Goal: Task Accomplishment & Management: Use online tool/utility

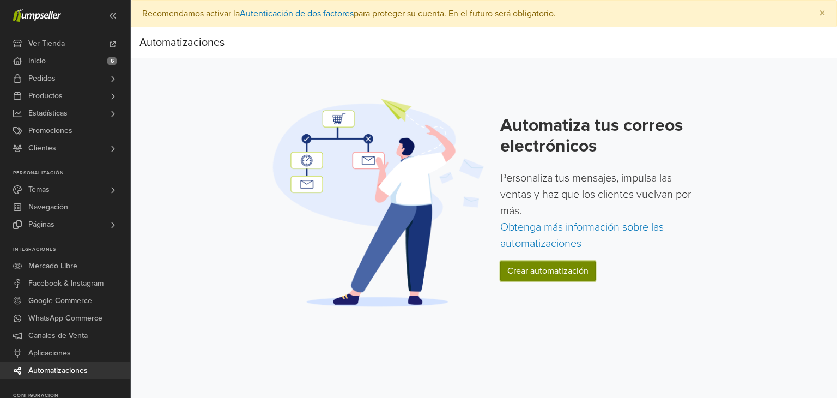
click at [543, 269] on link "Crear automatización" at bounding box center [547, 271] width 95 height 21
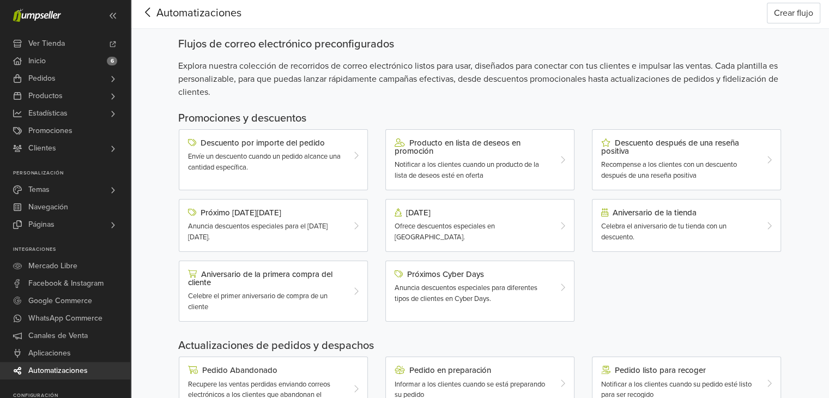
scroll to position [28, 0]
click at [243, 210] on div "Próximo [DATE][DATE]" at bounding box center [265, 213] width 155 height 9
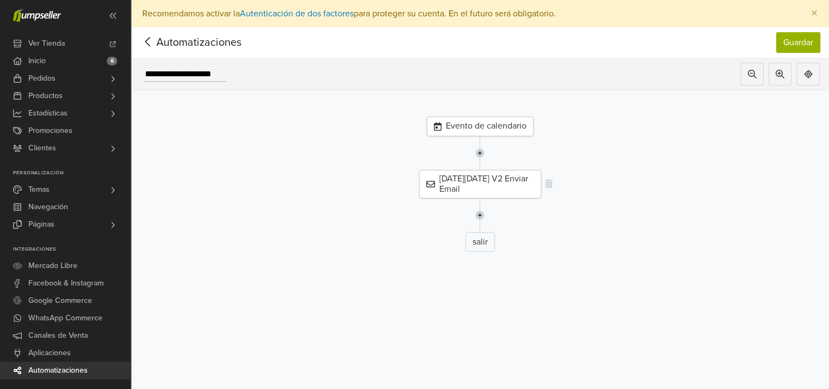
click at [455, 181] on div "[DATE][DATE] V2 Enviar Email" at bounding box center [480, 184] width 122 height 28
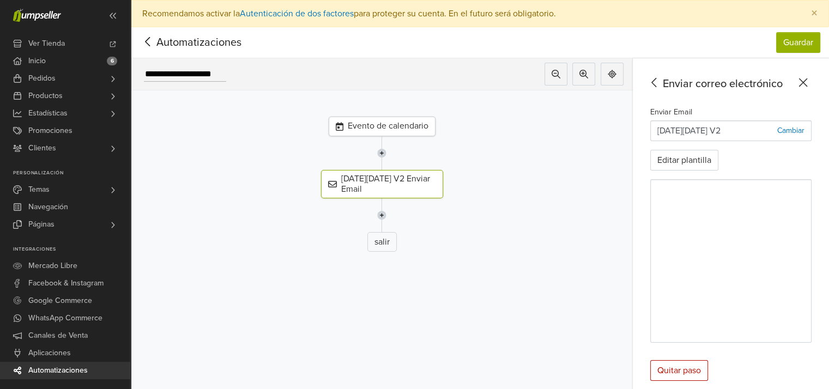
click at [385, 213] on img at bounding box center [381, 215] width 9 height 34
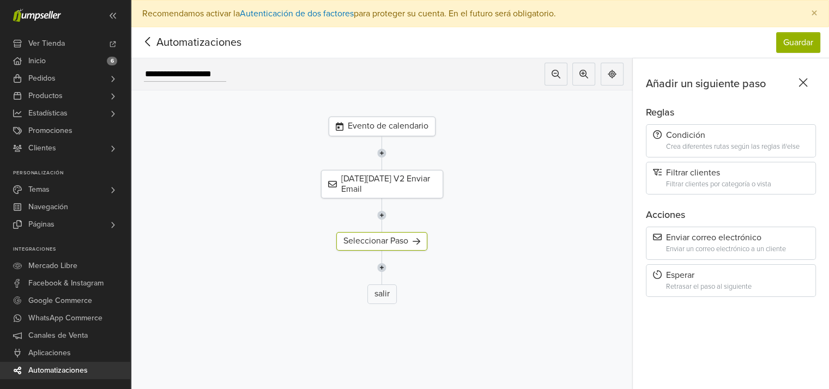
click at [809, 82] on icon at bounding box center [803, 83] width 17 height 14
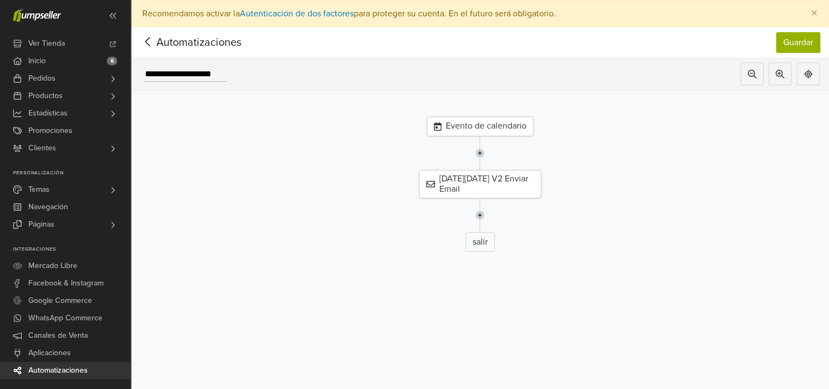
click at [485, 213] on img at bounding box center [479, 215] width 9 height 34
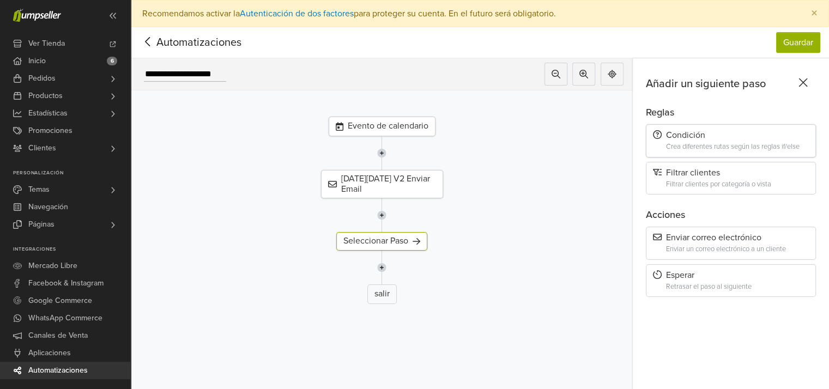
click at [709, 138] on div "Condición" at bounding box center [731, 135] width 156 height 10
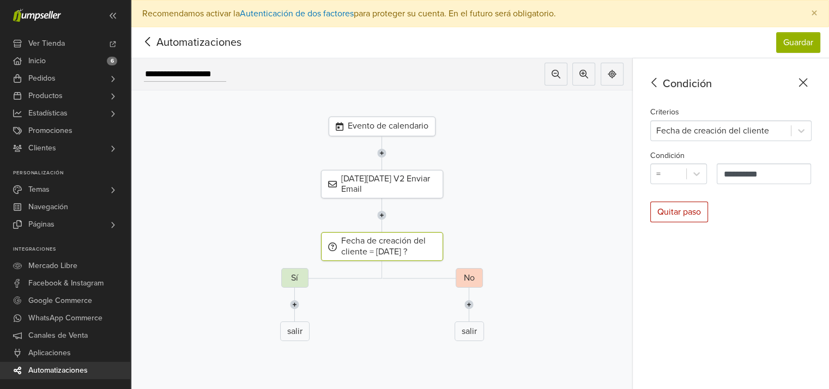
click at [812, 80] on icon at bounding box center [803, 83] width 17 height 14
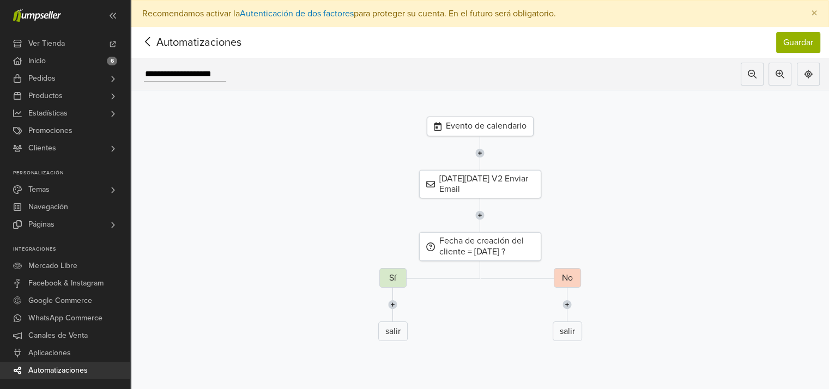
click at [570, 330] on div "salir" at bounding box center [567, 332] width 29 height 20
click at [484, 214] on img at bounding box center [479, 215] width 9 height 34
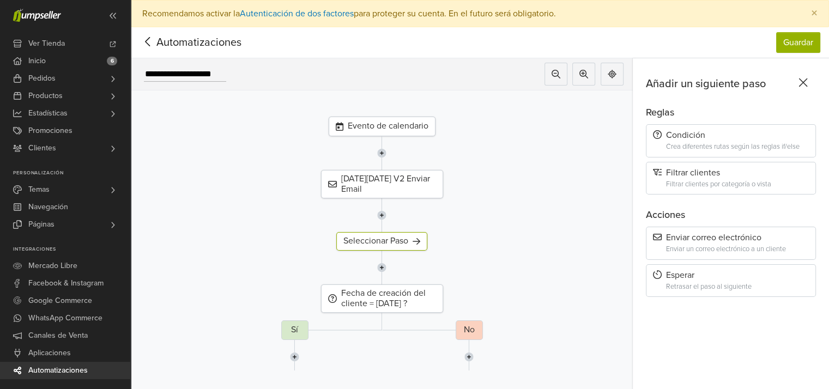
click at [808, 81] on icon at bounding box center [803, 82] width 9 height 9
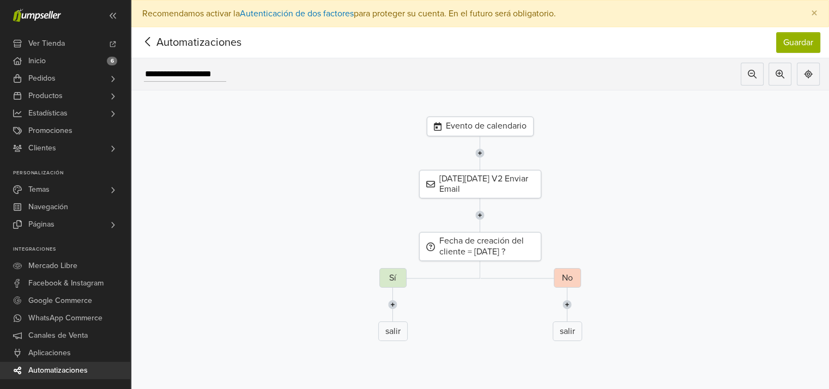
click at [166, 44] on span "Automatizaciones" at bounding box center [182, 42] width 85 height 16
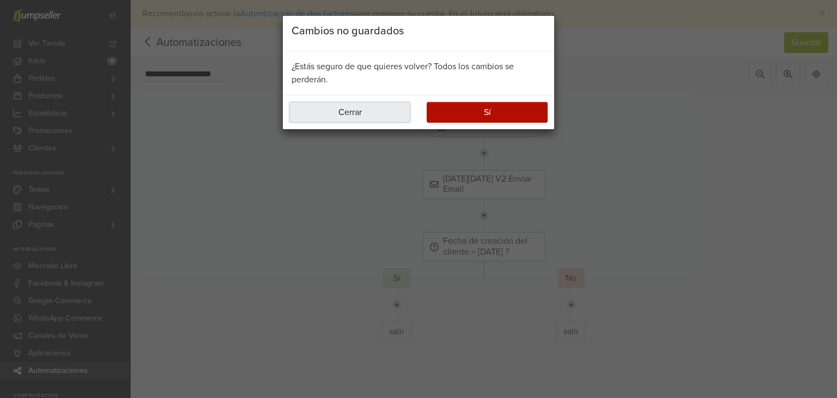
click at [365, 113] on button "Cerrar" at bounding box center [349, 112] width 121 height 21
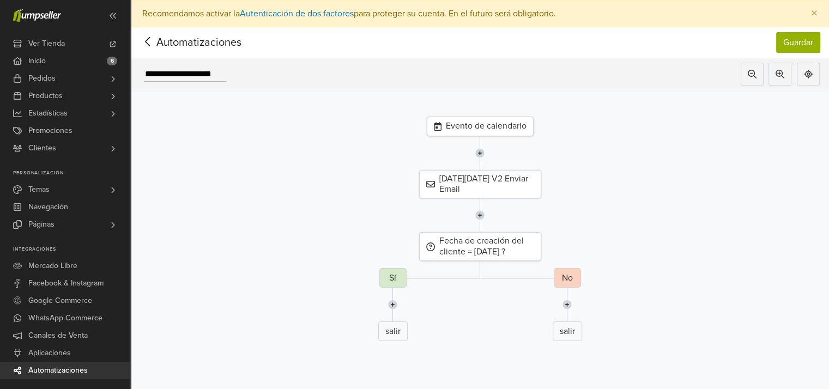
click at [482, 215] on img at bounding box center [479, 215] width 9 height 34
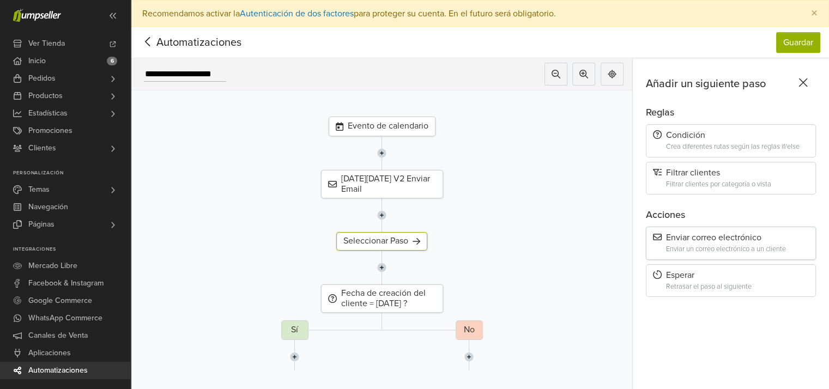
click at [708, 245] on div "Enviar un correo electrónico a un cliente" at bounding box center [737, 249] width 143 height 8
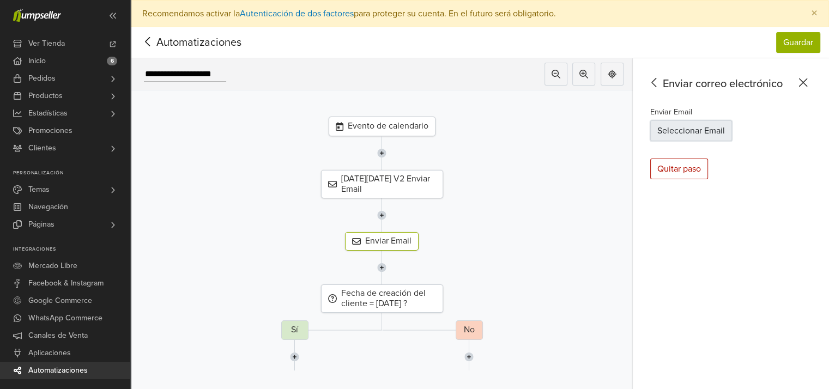
click at [687, 129] on button "Seleccionar Email" at bounding box center [691, 130] width 82 height 21
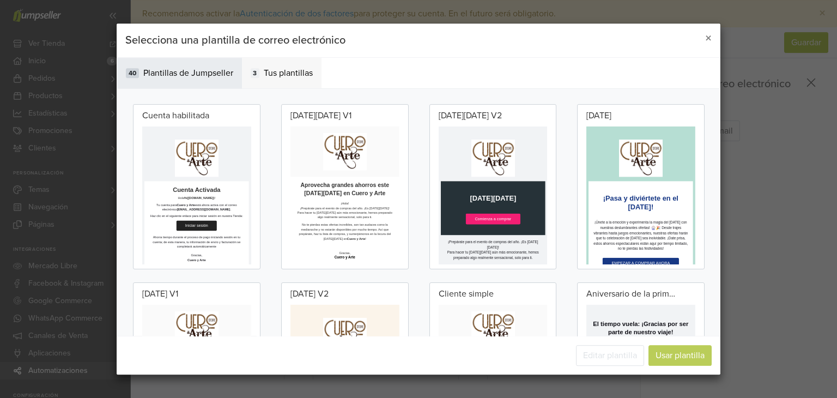
click at [273, 76] on span "Tus plantillas" at bounding box center [288, 72] width 49 height 13
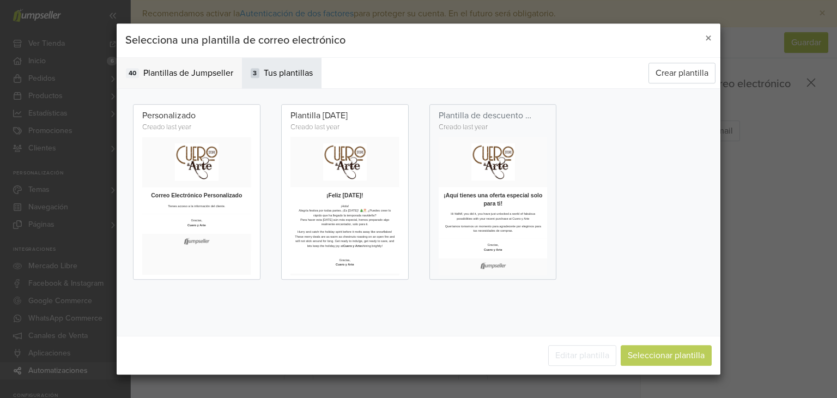
click at [181, 75] on span "Plantillas de Jumpseller" at bounding box center [188, 72] width 90 height 13
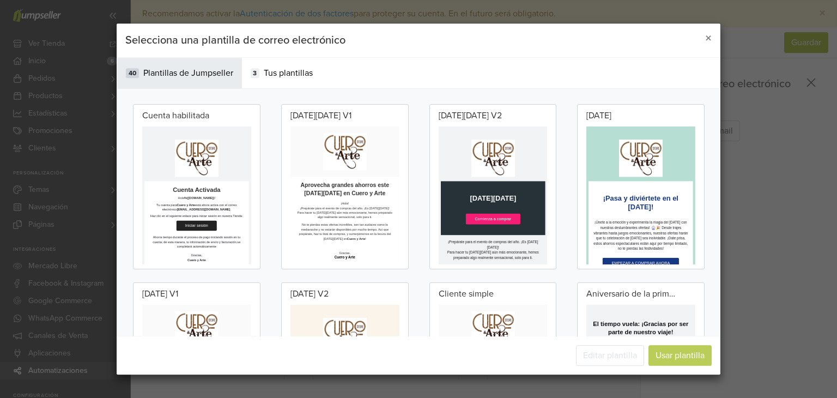
click at [501, 123] on div "[DATE][DATE] V2" at bounding box center [493, 186] width 128 height 165
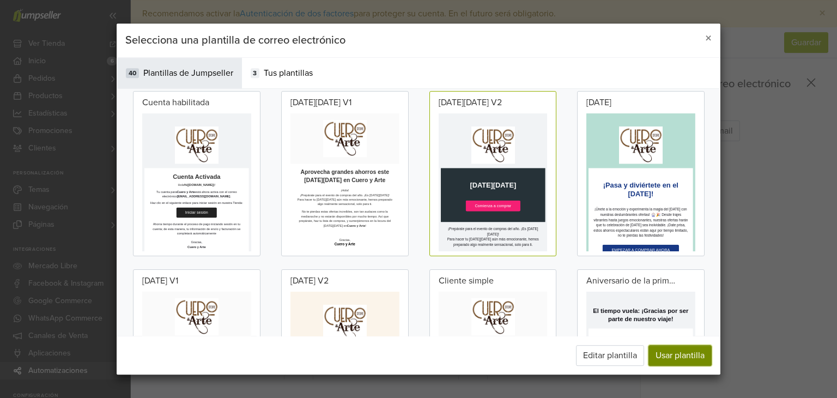
click at [674, 354] on button "Usar plantilla" at bounding box center [680, 355] width 63 height 21
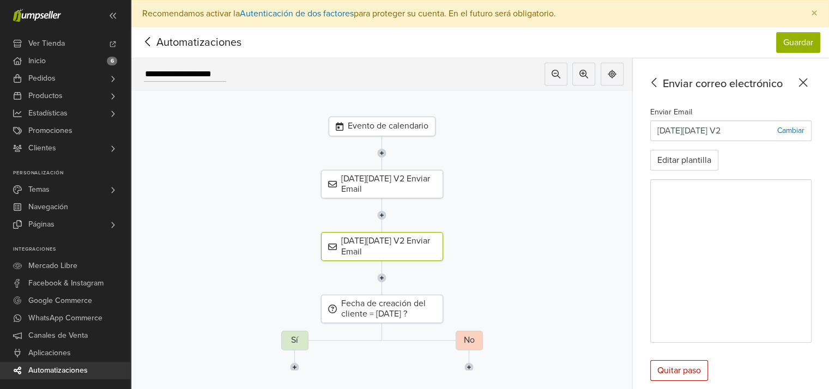
click at [172, 41] on span "Automatizaciones" at bounding box center [182, 42] width 85 height 16
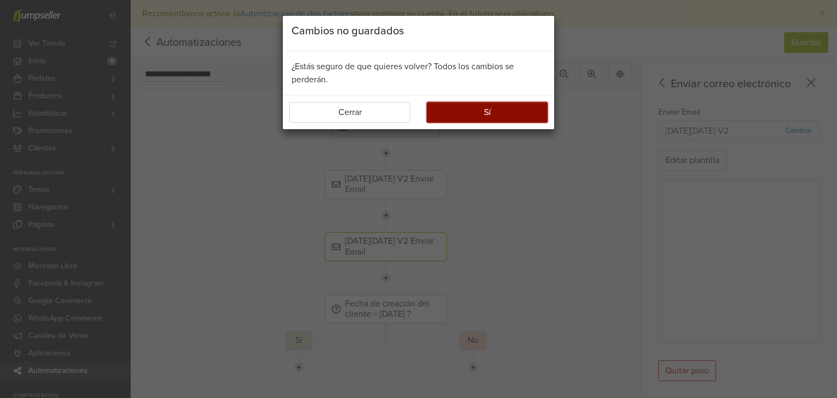
click at [470, 111] on button "Sí" at bounding box center [487, 112] width 121 height 21
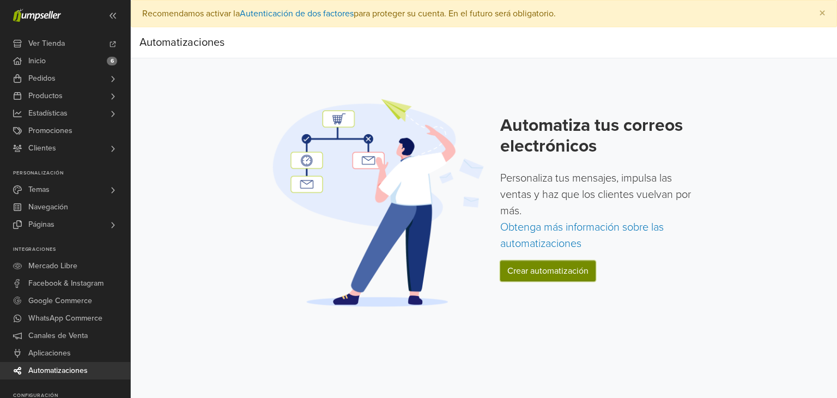
click at [554, 271] on link "Crear automatización" at bounding box center [547, 271] width 95 height 21
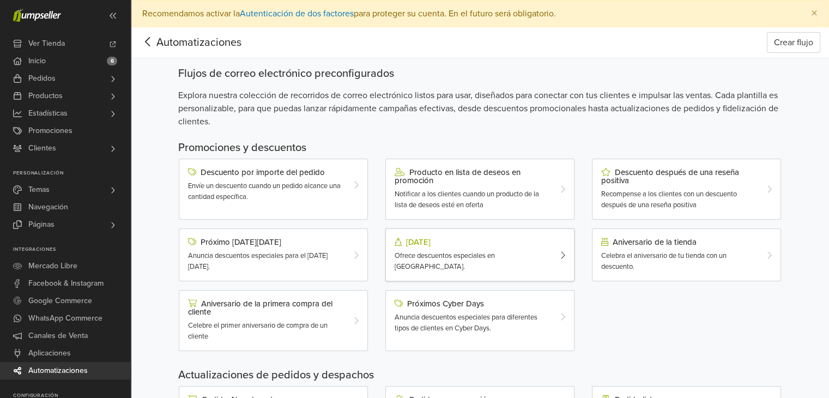
click at [422, 241] on div "[DATE]" at bounding box center [472, 242] width 155 height 9
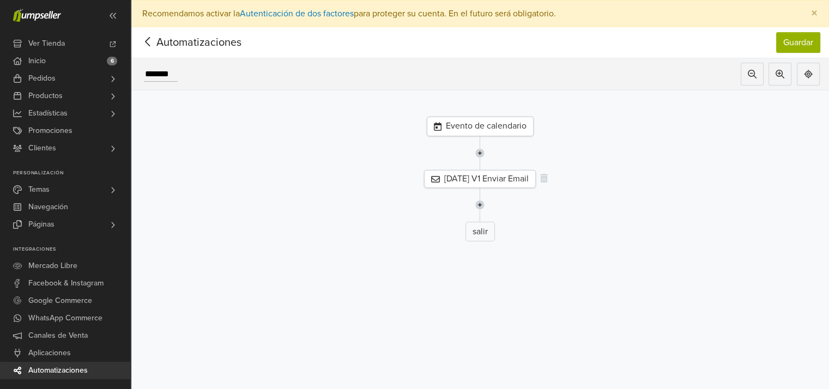
click at [458, 174] on div "[DATE] V1 Enviar Email" at bounding box center [480, 179] width 112 height 18
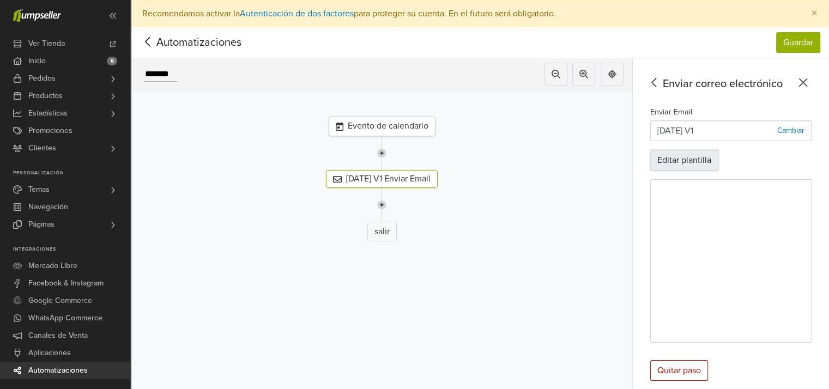
click at [687, 157] on button "Editar plantilla" at bounding box center [684, 160] width 68 height 21
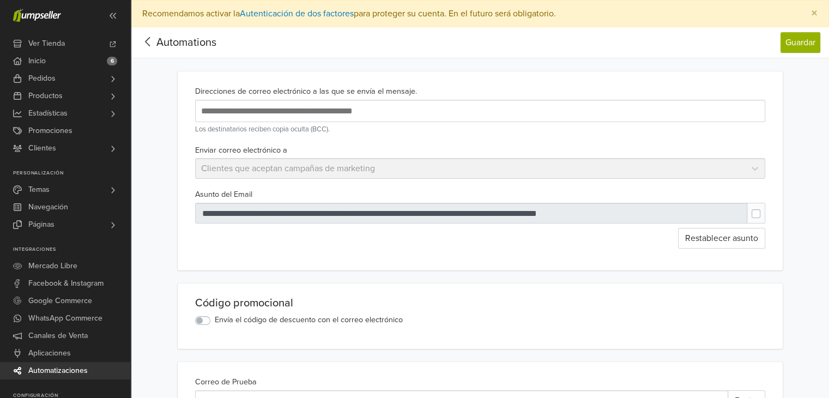
click at [376, 107] on input "text" at bounding box center [375, 111] width 354 height 15
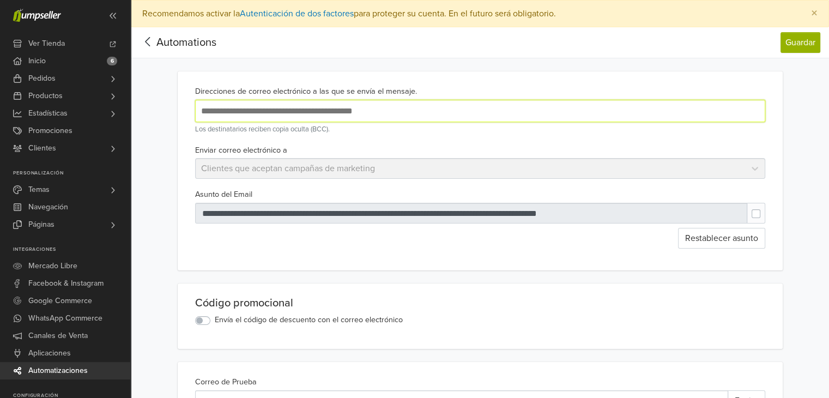
click at [371, 168] on div "Enviar correo electrónico a Clientes que aceptan campañas de marketing" at bounding box center [480, 161] width 579 height 36
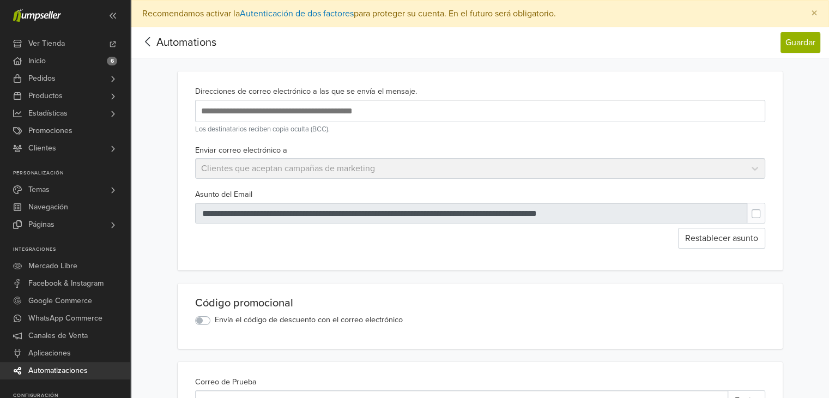
click at [371, 168] on div "Enviar correo electrónico a Clientes que aceptan campañas de marketing" at bounding box center [480, 161] width 579 height 36
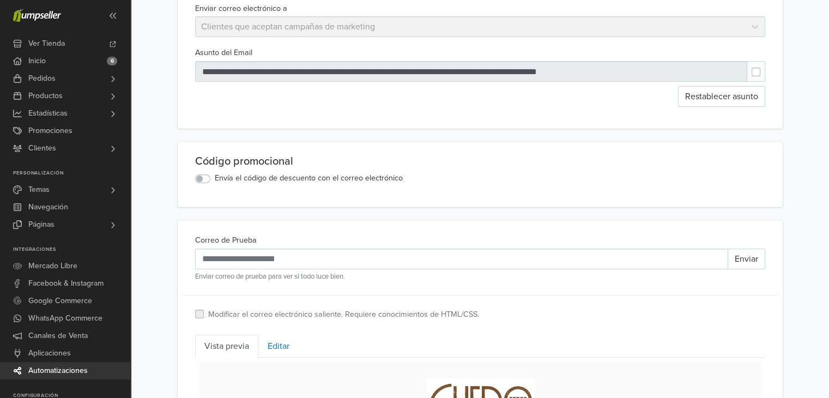
scroll to position [139, 0]
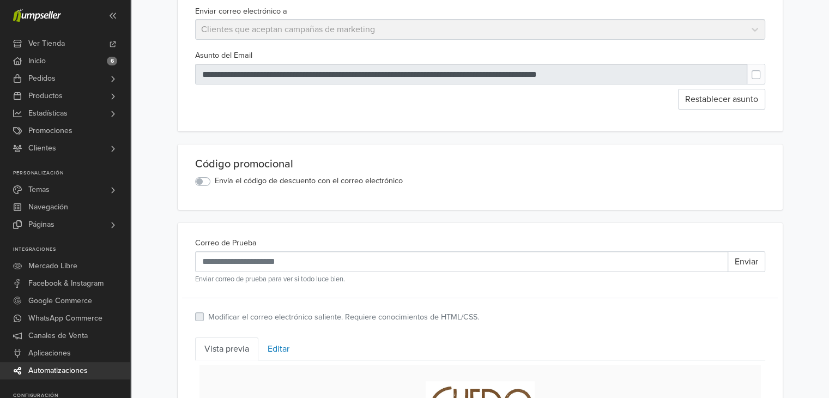
click at [215, 181] on label "Envía el código de descuento con el correo electrónico" at bounding box center [309, 181] width 188 height 12
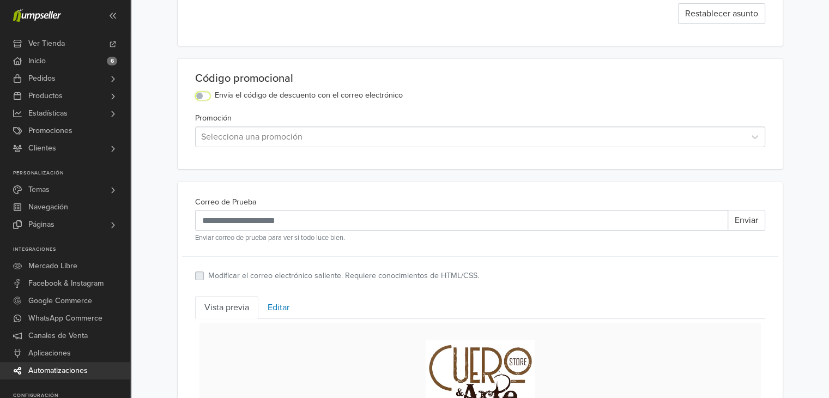
scroll to position [222, 0]
click at [248, 141] on div at bounding box center [470, 138] width 538 height 15
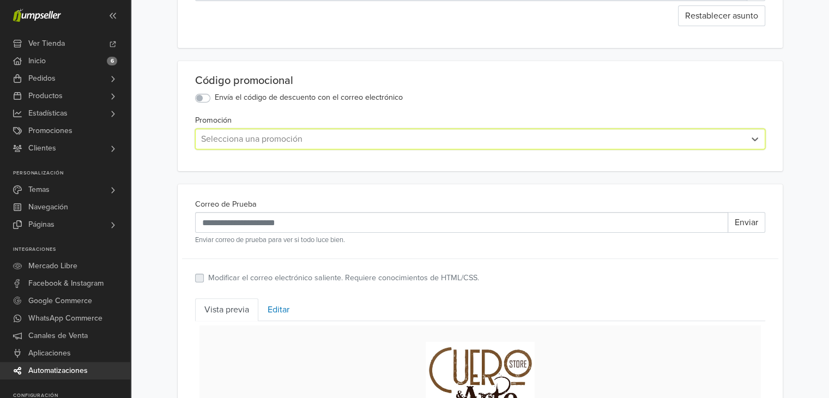
click at [255, 139] on div at bounding box center [470, 138] width 538 height 15
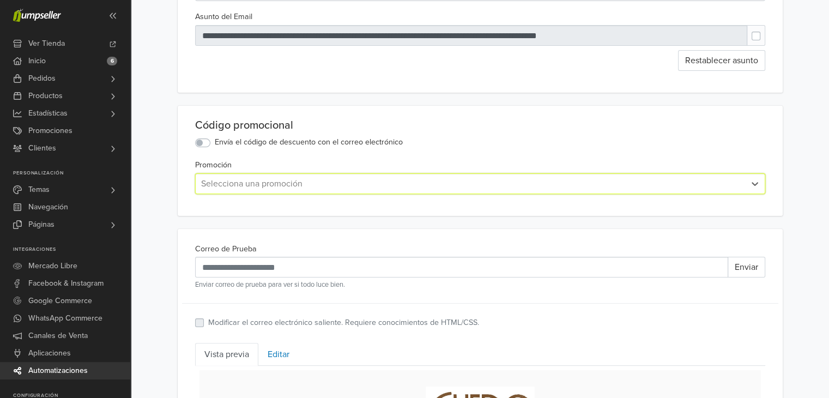
scroll to position [0, 0]
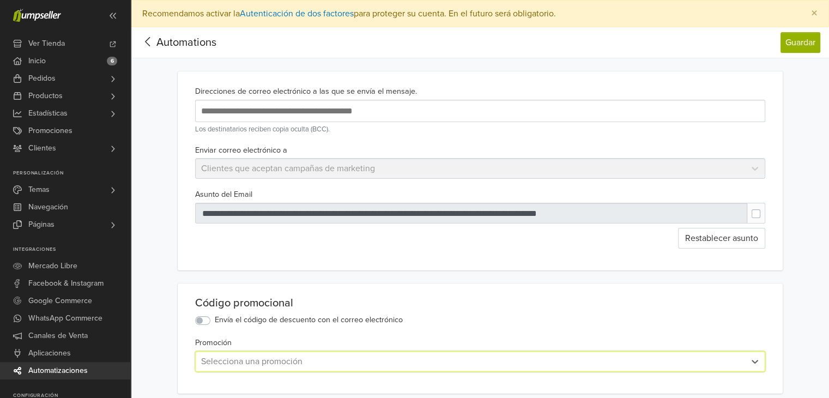
click at [173, 43] on span "Automations" at bounding box center [186, 42] width 60 height 13
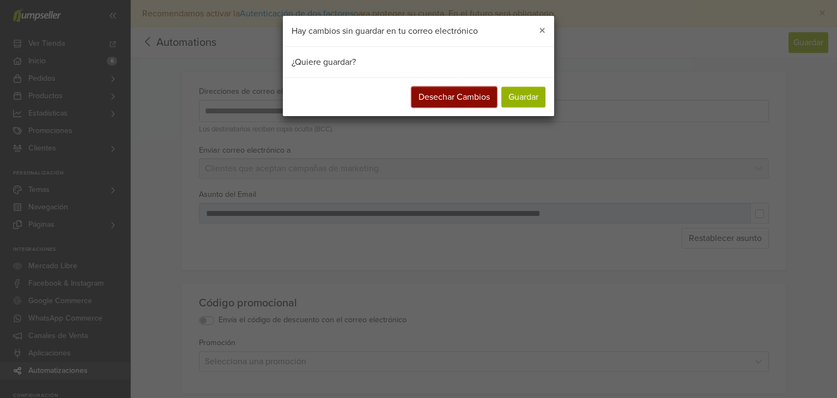
click at [441, 98] on button "Desechar Cambios" at bounding box center [454, 97] width 86 height 21
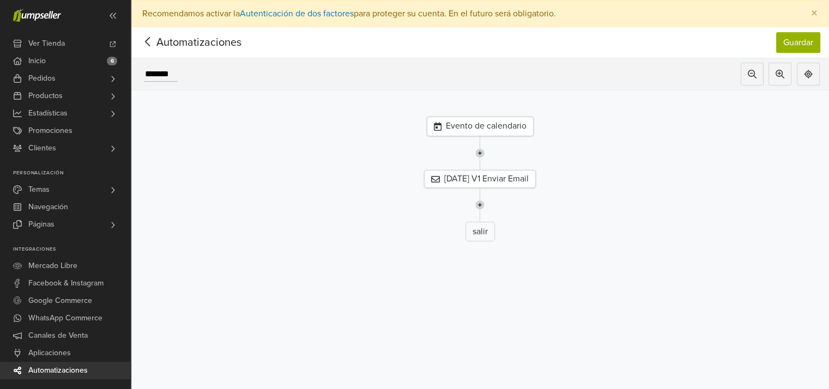
click at [170, 43] on span "Automatizaciones" at bounding box center [182, 42] width 85 height 16
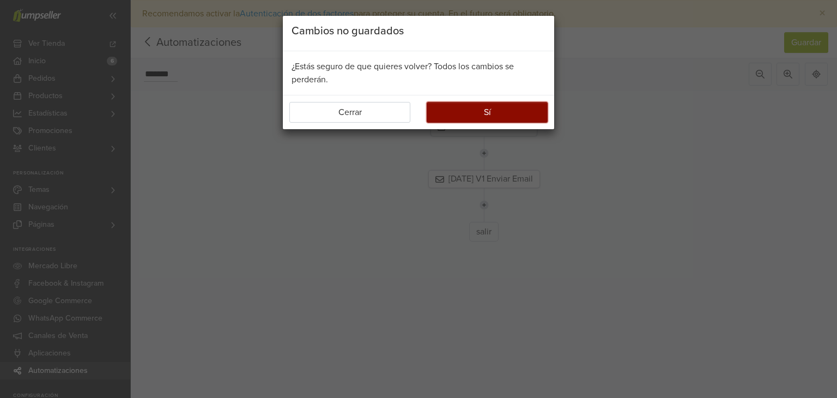
click at [483, 112] on button "Sí" at bounding box center [487, 112] width 121 height 21
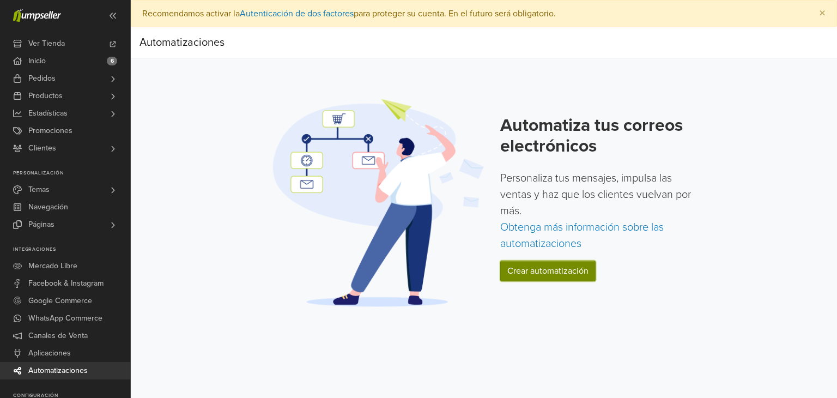
click at [532, 267] on link "Crear automatización" at bounding box center [547, 271] width 95 height 21
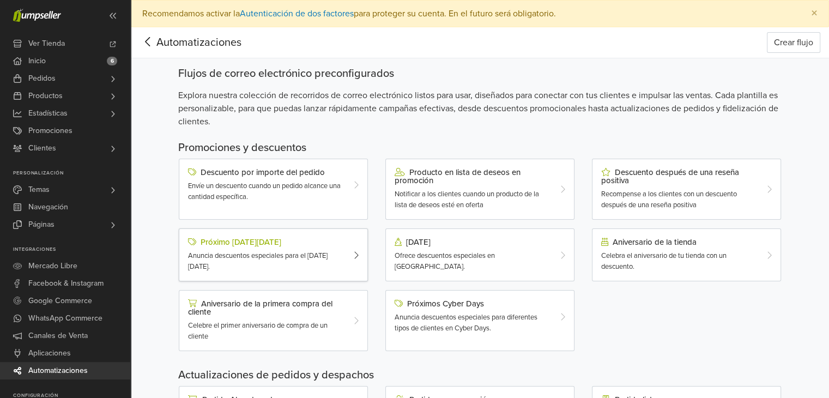
click at [228, 238] on div "Próximo [DATE][DATE]" at bounding box center [265, 242] width 155 height 9
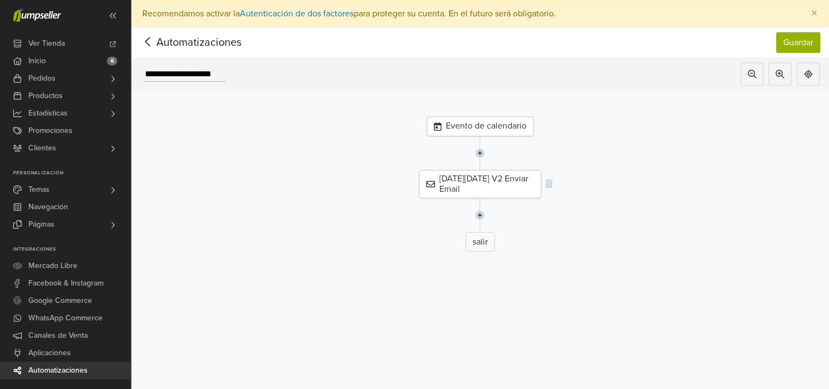
click at [497, 178] on div "[DATE][DATE] V2 Enviar Email" at bounding box center [480, 184] width 122 height 28
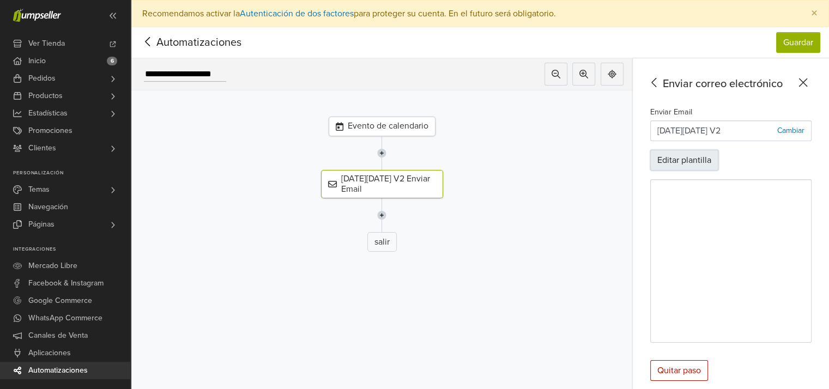
click at [690, 159] on button "Editar plantilla" at bounding box center [684, 160] width 68 height 21
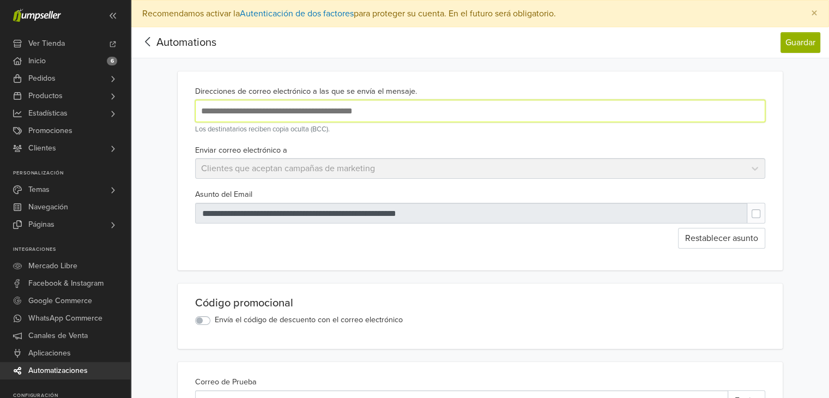
click at [386, 110] on input "text" at bounding box center [375, 111] width 354 height 15
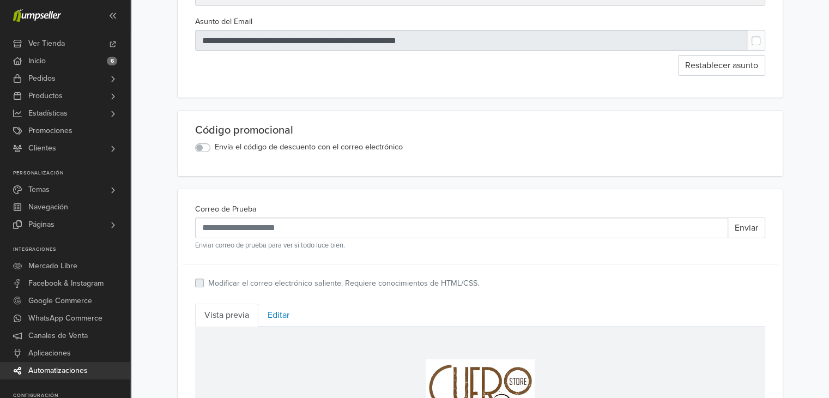
scroll to position [171, 0]
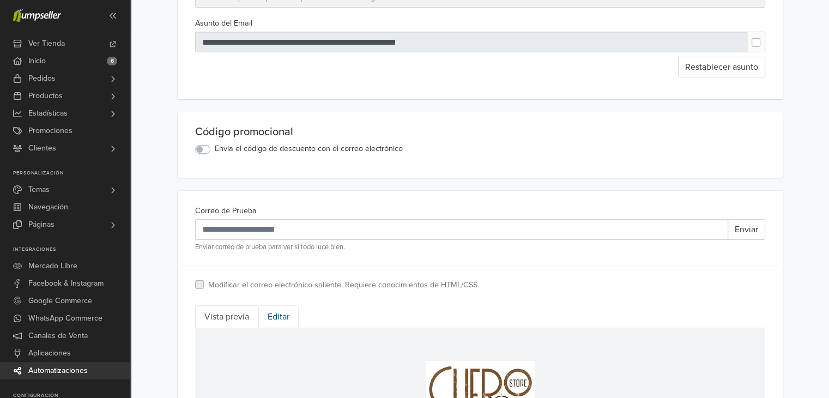
click at [275, 315] on link "Editar" at bounding box center [278, 316] width 40 height 23
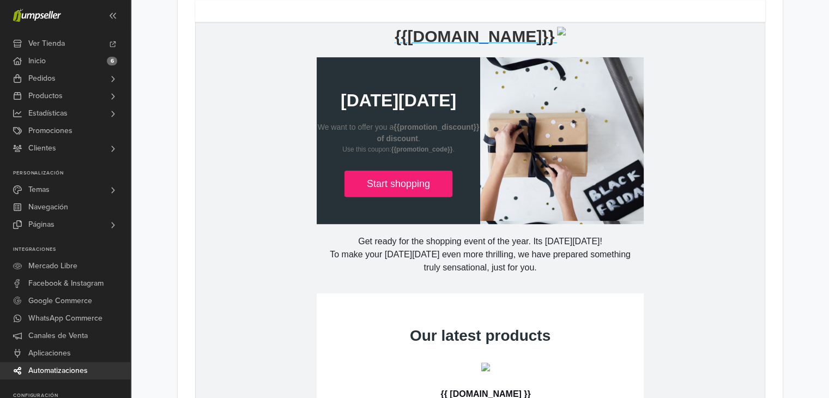
scroll to position [729, 0]
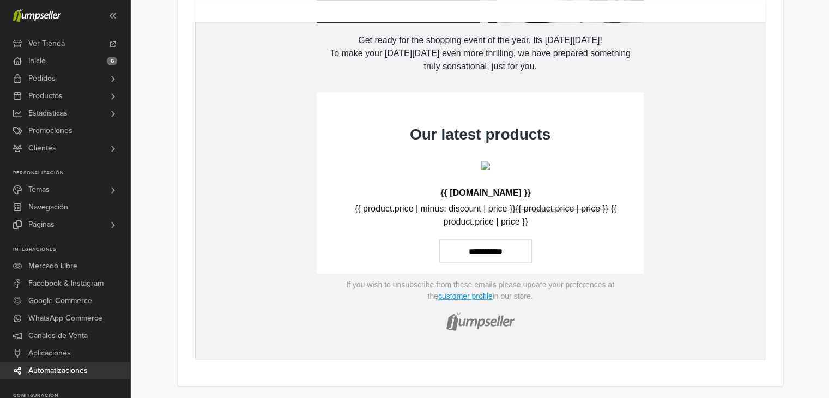
click at [524, 251] on link "**********" at bounding box center [485, 251] width 93 height 24
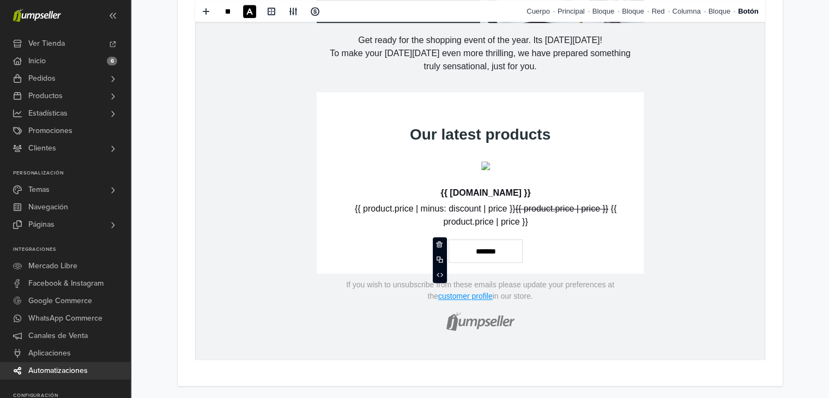
click at [762, 236] on td "{% if store.logo == empty %} {{[DOMAIN_NAME]}} {% else %} {% endif %} hidden te…" at bounding box center [479, 76] width 569 height 566
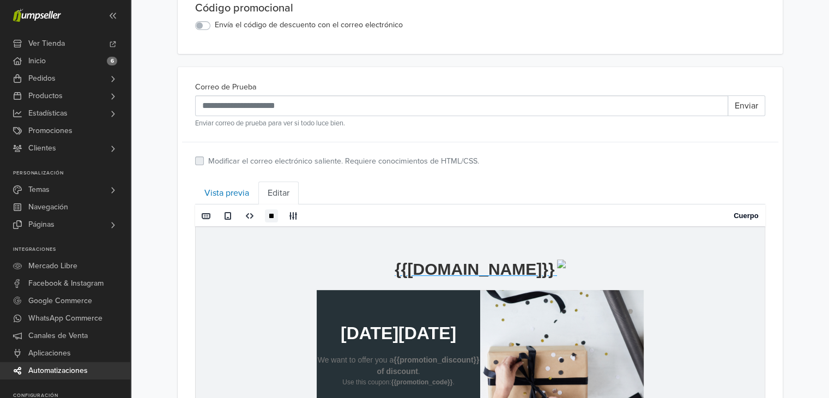
scroll to position [287, 0]
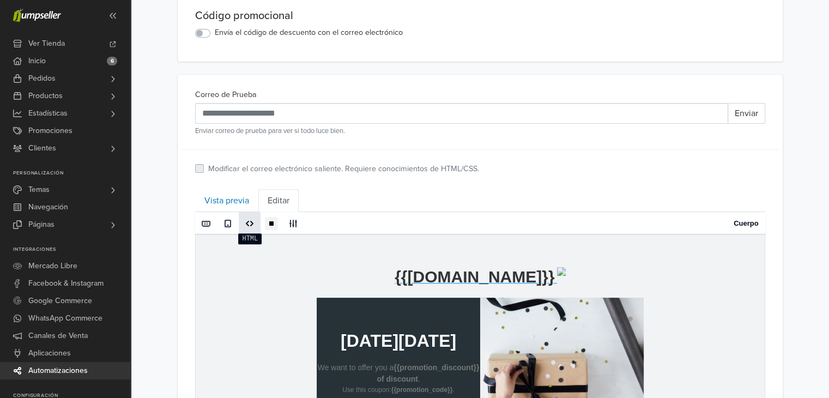
click at [247, 222] on span at bounding box center [249, 223] width 9 height 9
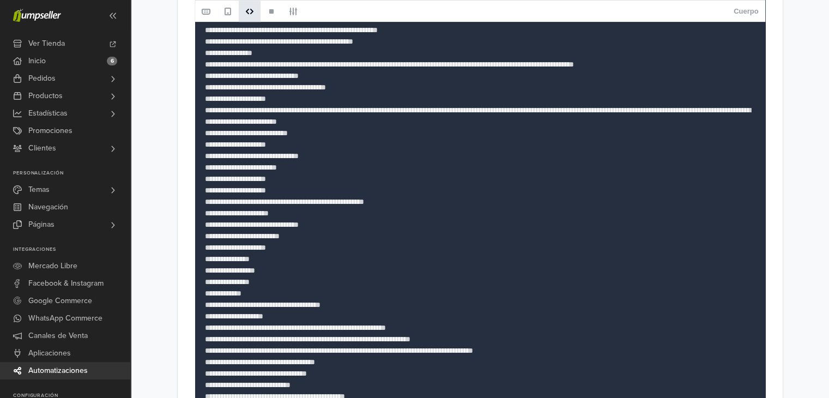
scroll to position [729, 0]
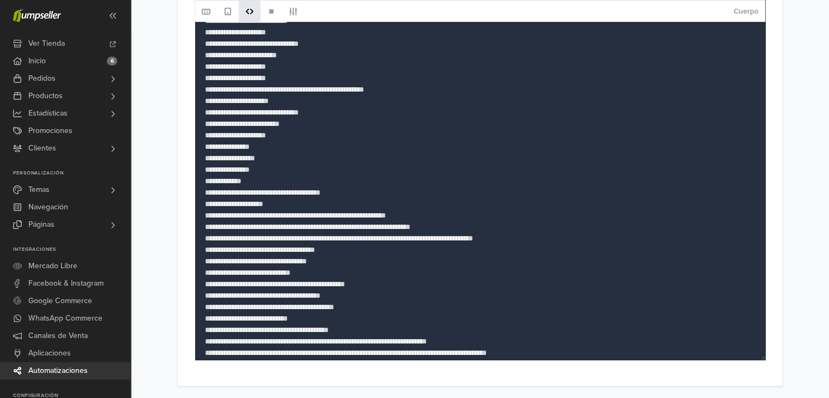
drag, startPoint x: 823, startPoint y: 354, endPoint x: 826, endPoint y: 300, distance: 53.5
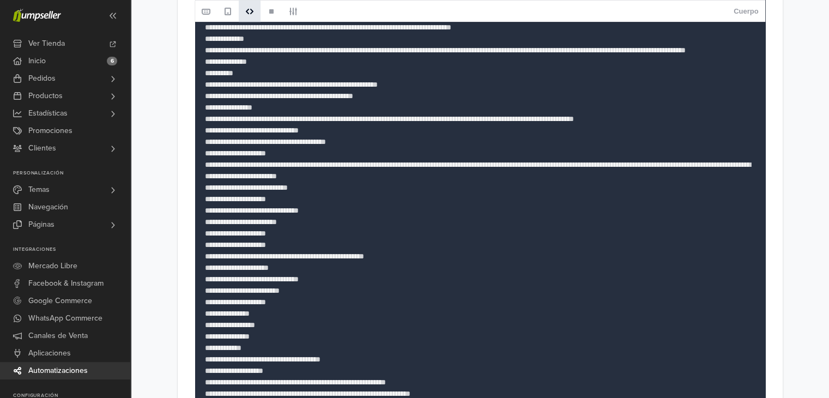
scroll to position [563, 0]
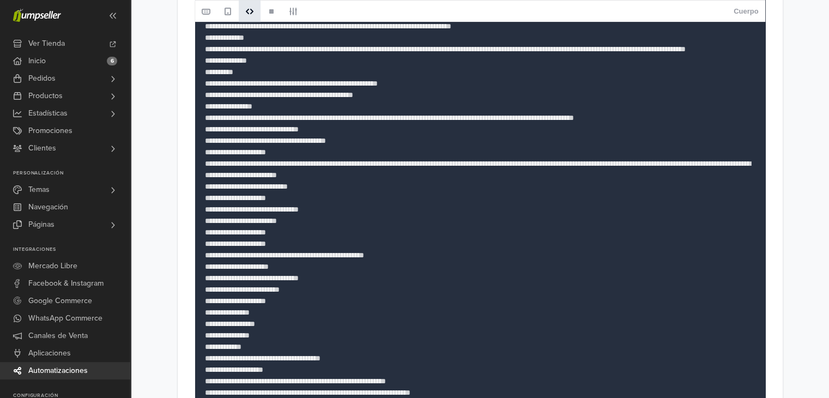
drag, startPoint x: 826, startPoint y: 249, endPoint x: 822, endPoint y: 287, distance: 38.8
click at [822, 287] on div "**********" at bounding box center [480, 7] width 698 height 1087
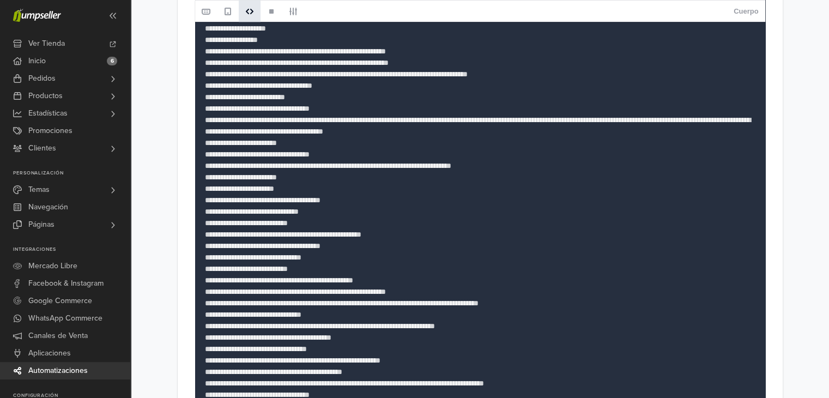
scroll to position [792, 0]
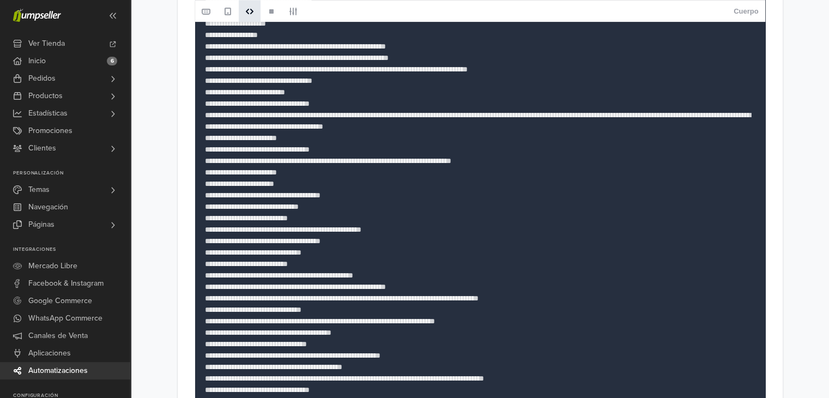
click at [376, 147] on textarea at bounding box center [480, 241] width 570 height 567
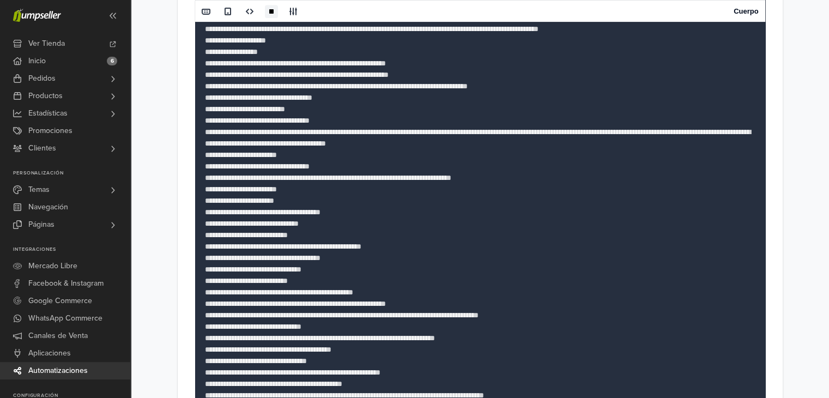
scroll to position [545, 0]
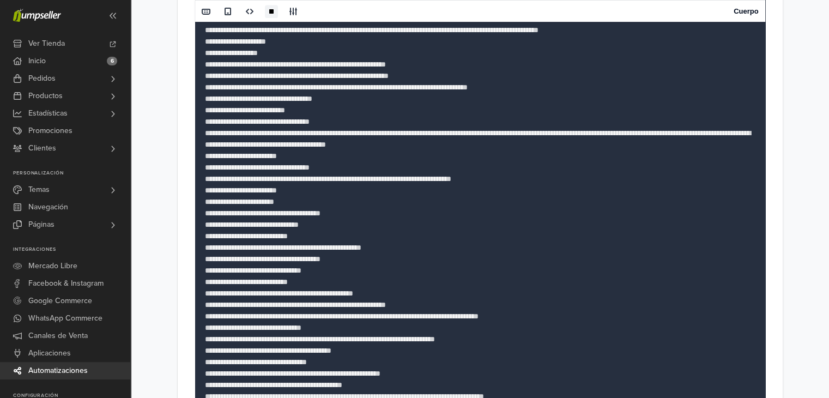
click at [485, 166] on textarea at bounding box center [480, 259] width 570 height 567
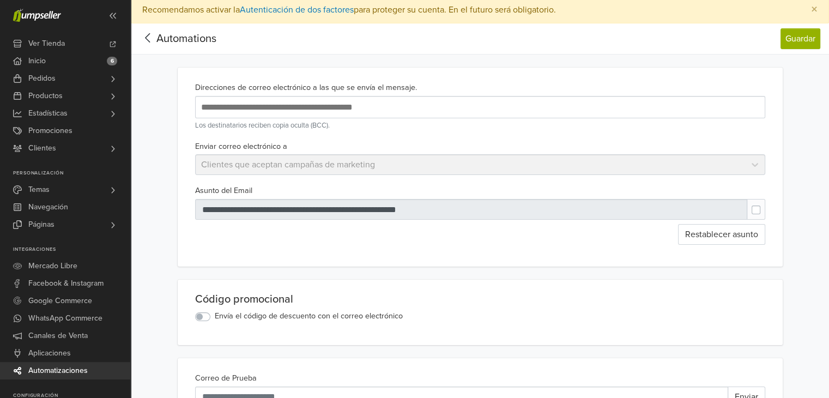
scroll to position [0, 0]
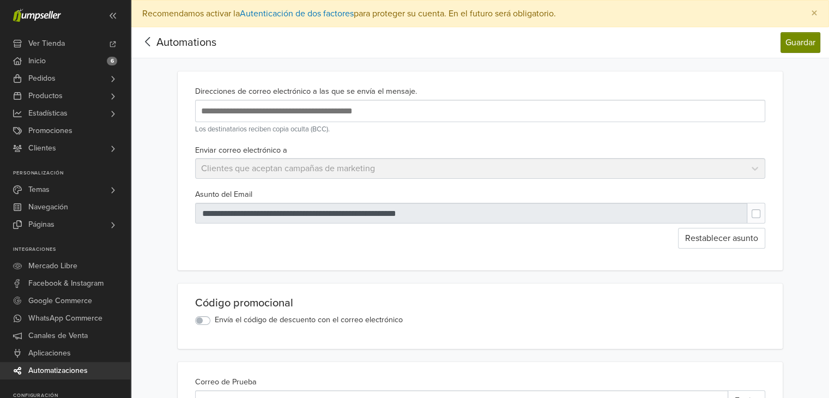
type textarea "**********"
click at [804, 40] on button "Guardar" at bounding box center [800, 42] width 40 height 21
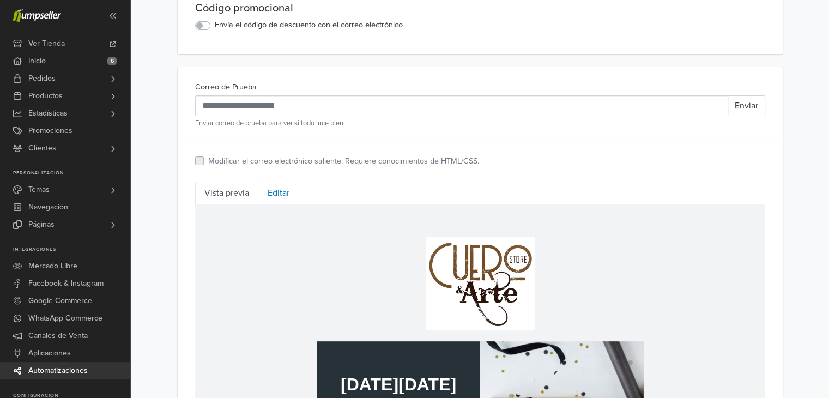
scroll to position [296, 0]
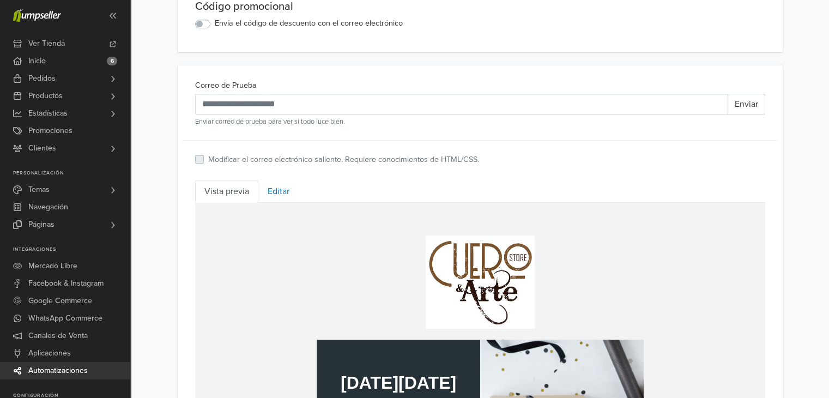
click at [231, 190] on link "Vista previa" at bounding box center [226, 191] width 63 height 23
click at [276, 188] on link "Editar" at bounding box center [278, 191] width 40 height 23
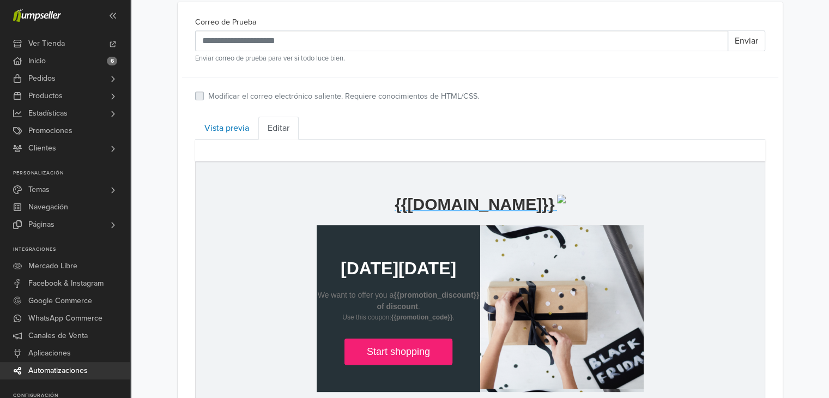
scroll to position [355, 0]
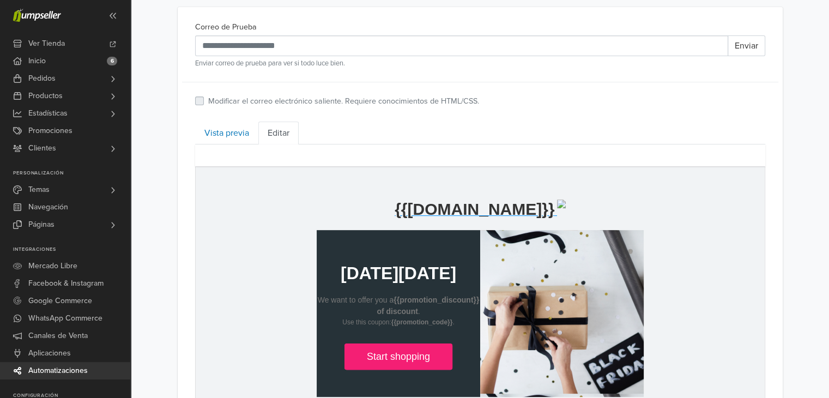
click at [277, 129] on link "Editar" at bounding box center [278, 133] width 40 height 23
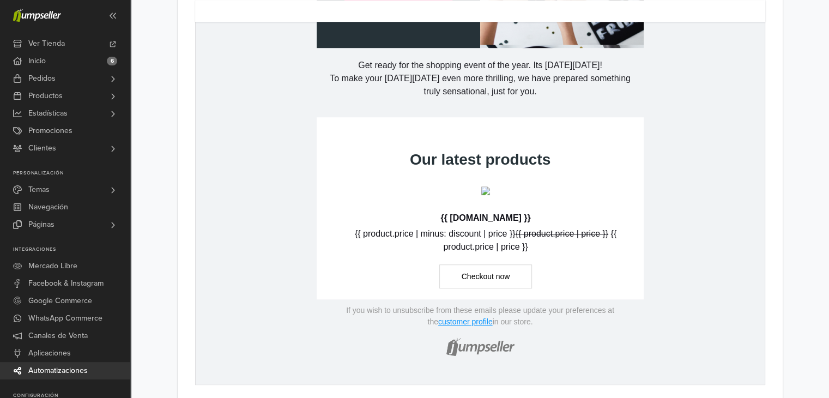
scroll to position [713, 0]
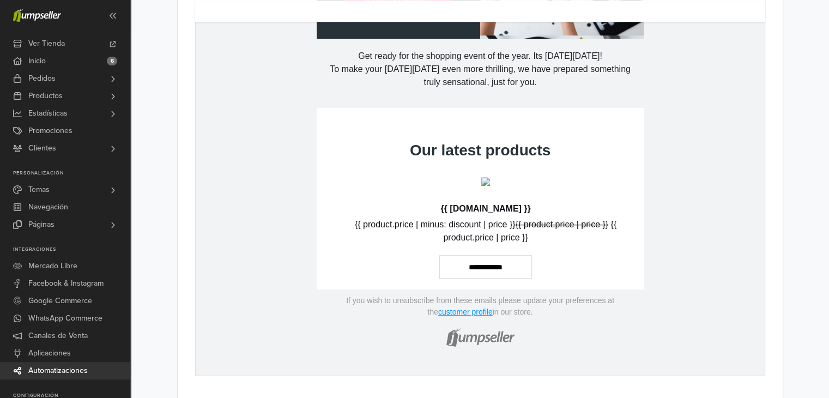
click at [516, 267] on link "**********" at bounding box center [485, 267] width 93 height 24
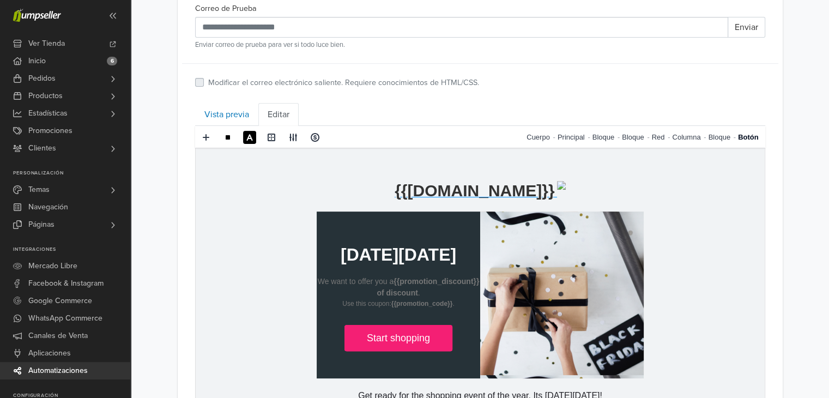
scroll to position [371, 0]
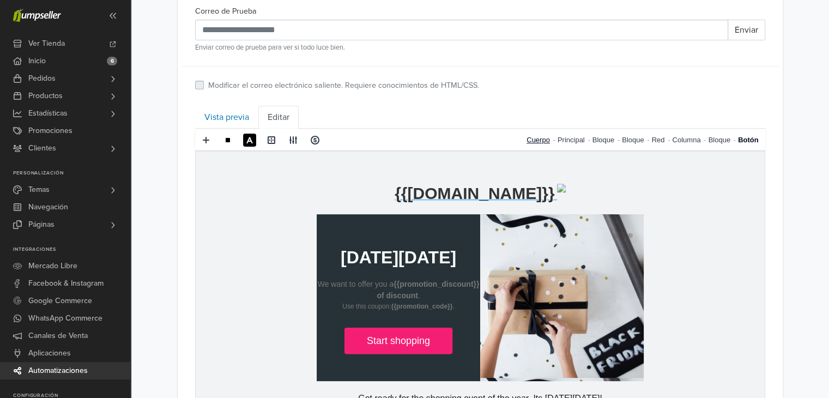
click at [541, 137] on link "Cuerpo" at bounding box center [541, 140] width 31 height 22
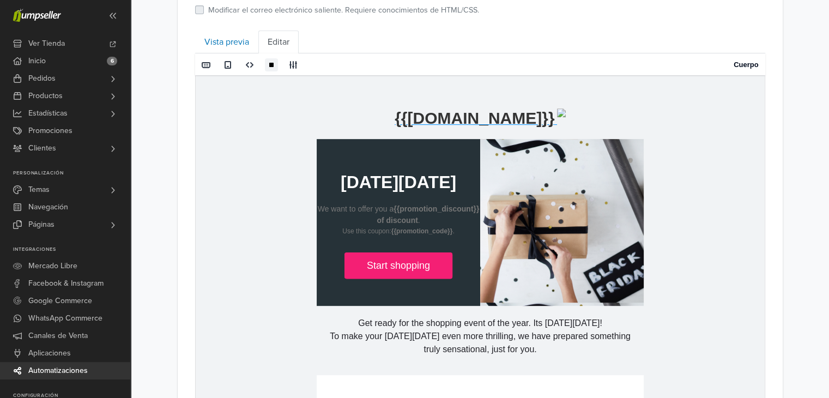
scroll to position [411, 0]
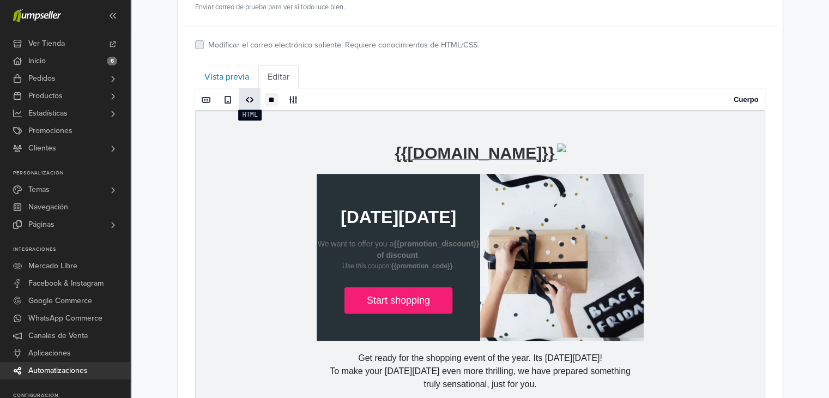
click at [251, 96] on span at bounding box center [249, 99] width 9 height 9
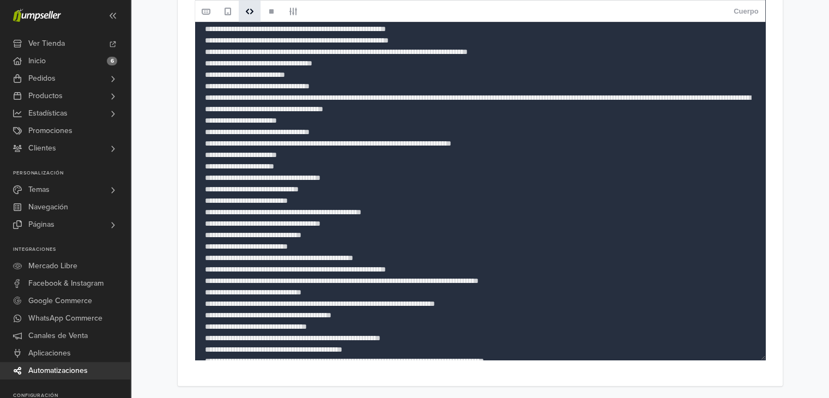
scroll to position [641, 0]
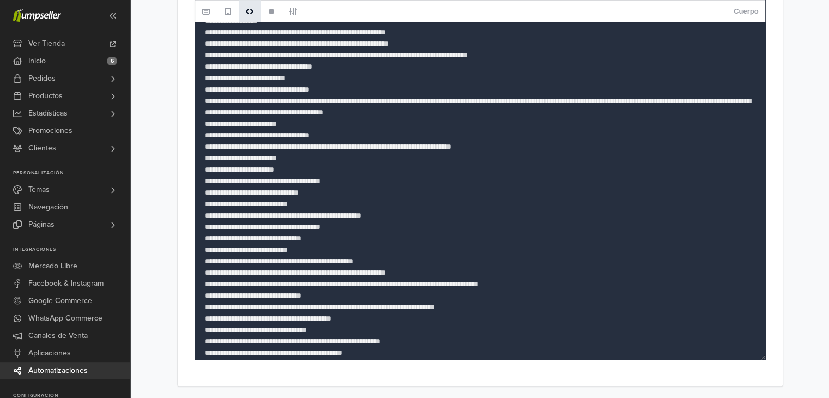
click at [376, 134] on textarea at bounding box center [480, 75] width 570 height 567
click at [485, 131] on textarea at bounding box center [480, 75] width 570 height 567
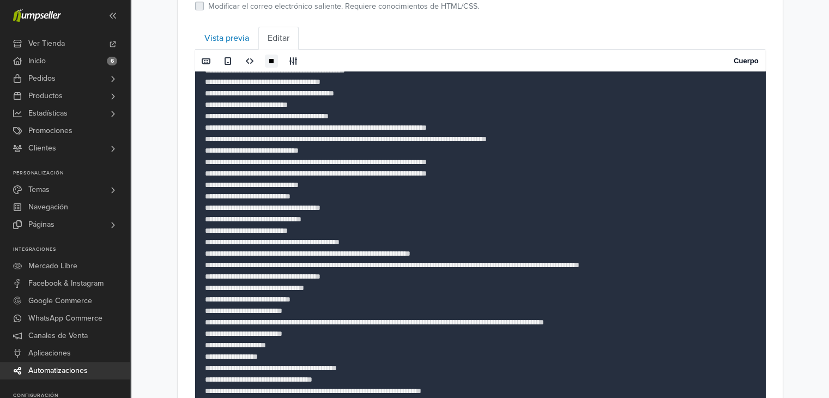
scroll to position [0, 0]
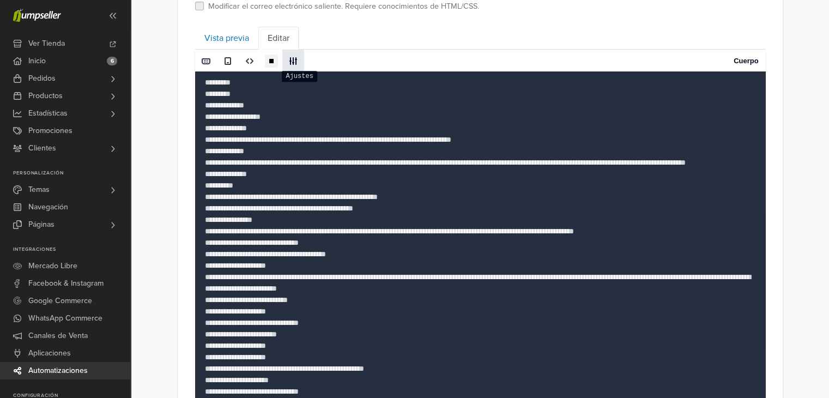
type textarea "**********"
click at [294, 57] on span at bounding box center [293, 61] width 9 height 9
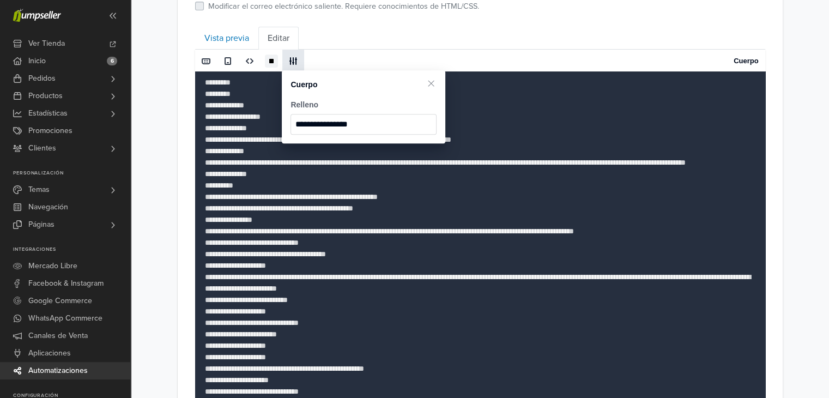
click at [506, 54] on div "Cuerpo" at bounding box center [534, 61] width 461 height 22
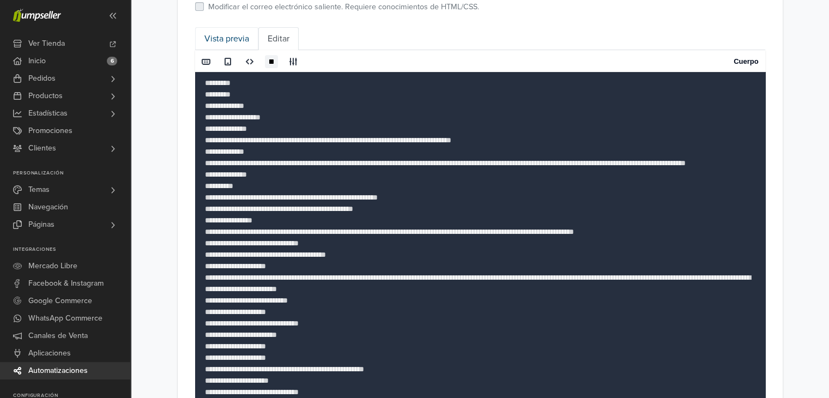
click at [229, 38] on link "Vista previa" at bounding box center [226, 38] width 63 height 23
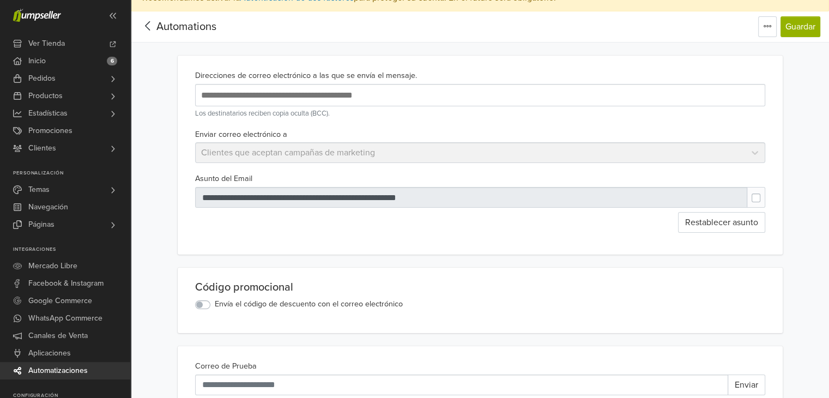
scroll to position [0, 0]
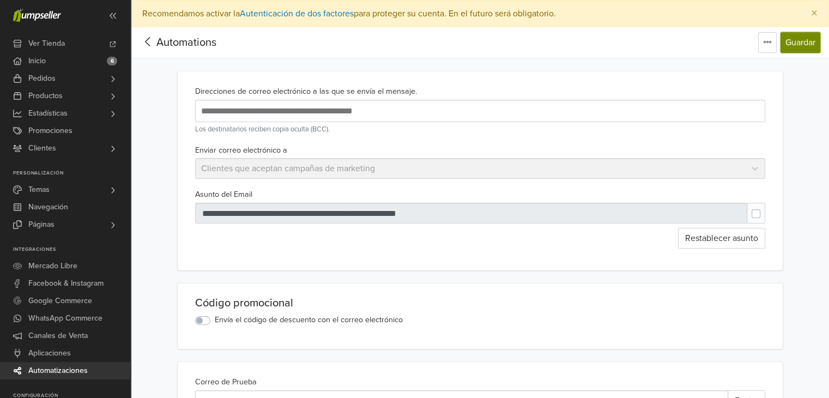
click at [801, 42] on button "Guardar" at bounding box center [800, 42] width 40 height 21
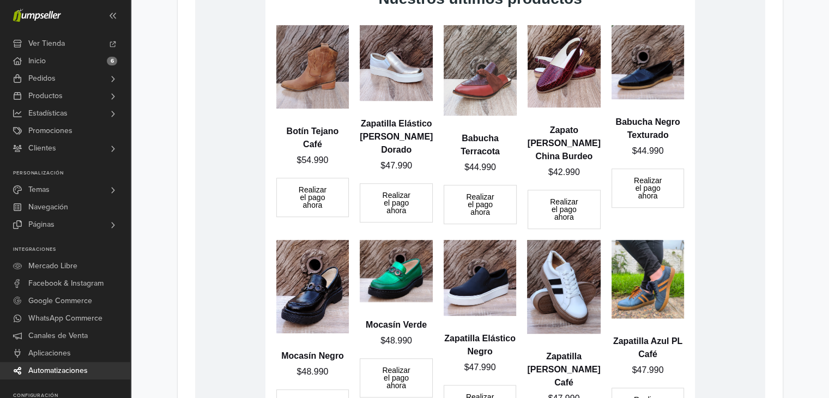
scroll to position [912, 0]
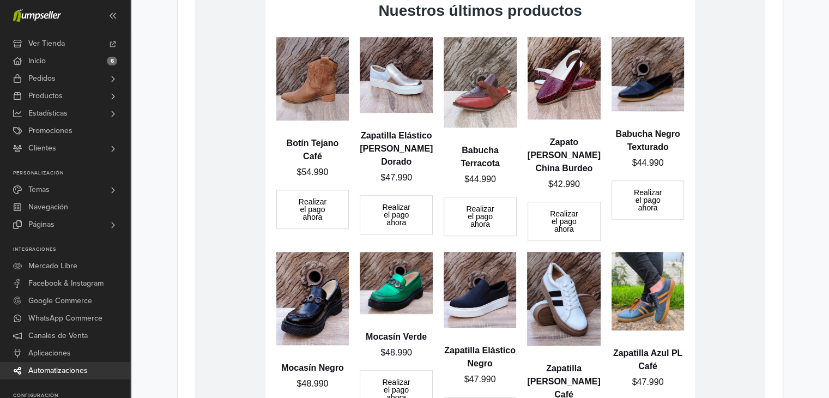
click at [639, 198] on link "Realizar el pago ahora" at bounding box center [647, 199] width 72 height 39
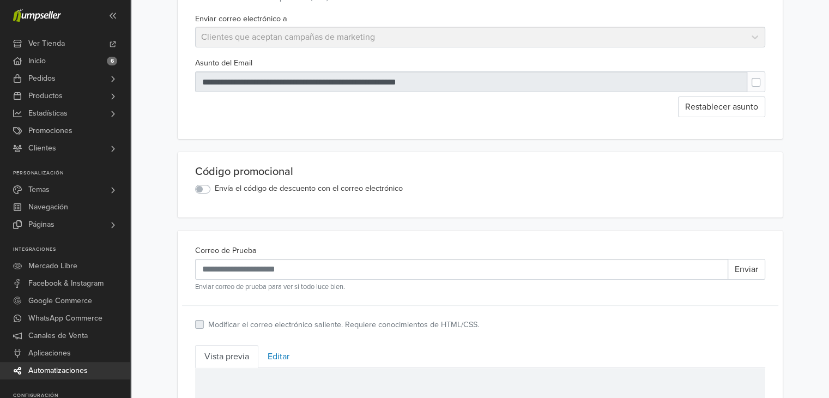
scroll to position [165, 0]
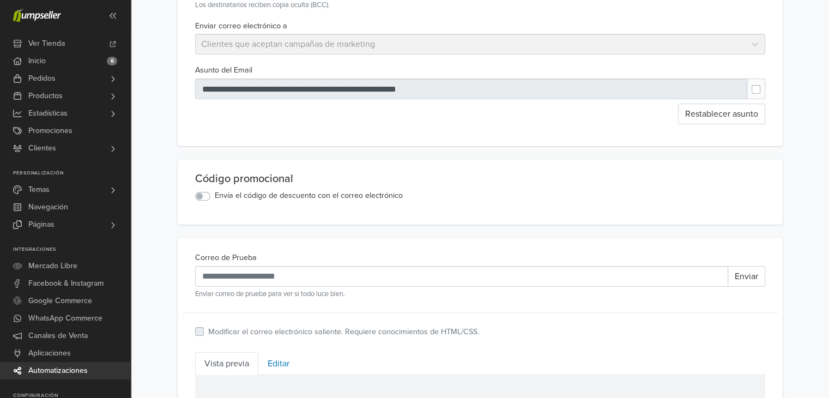
click at [765, 84] on label at bounding box center [765, 84] width 0 height 0
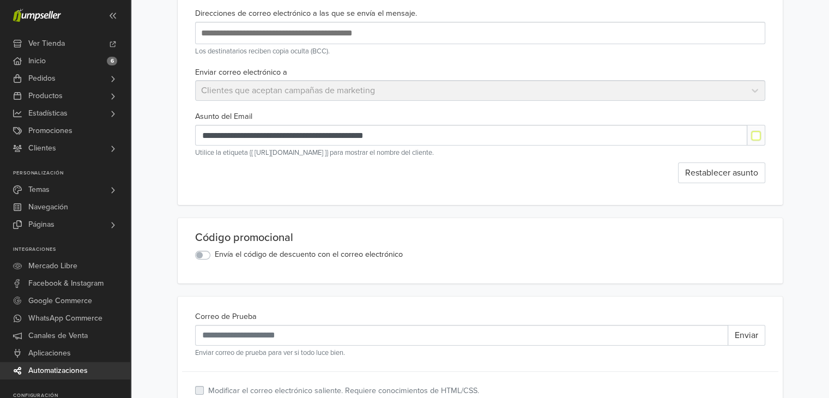
scroll to position [115, 0]
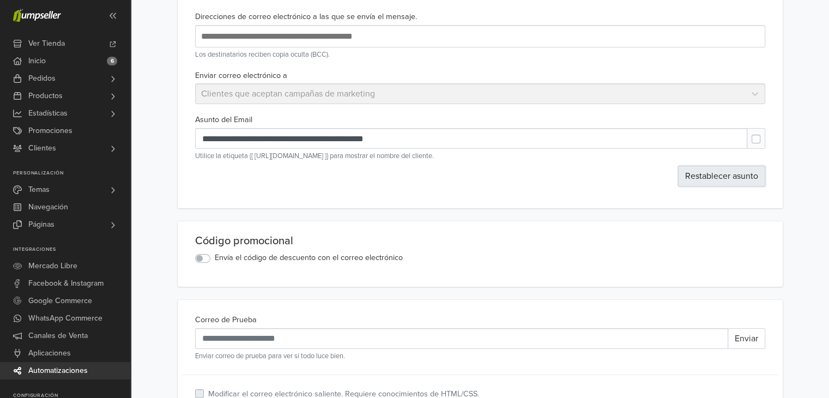
click at [741, 173] on button "Restablecer asunto" at bounding box center [721, 176] width 87 height 21
click at [765, 134] on label at bounding box center [765, 134] width 0 height 0
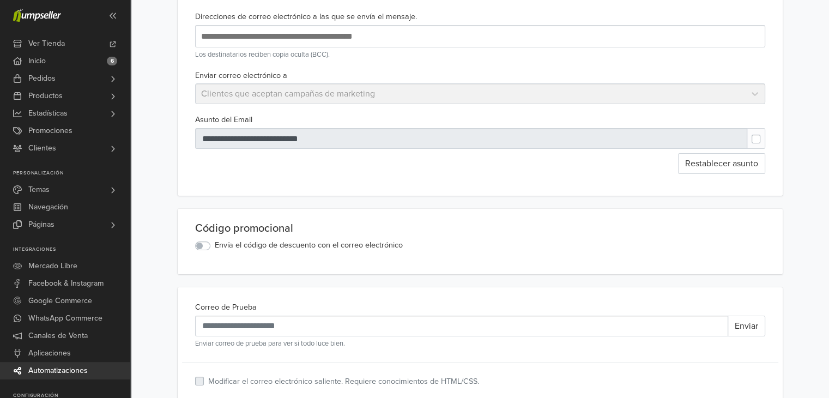
click at [765, 134] on label at bounding box center [765, 134] width 0 height 0
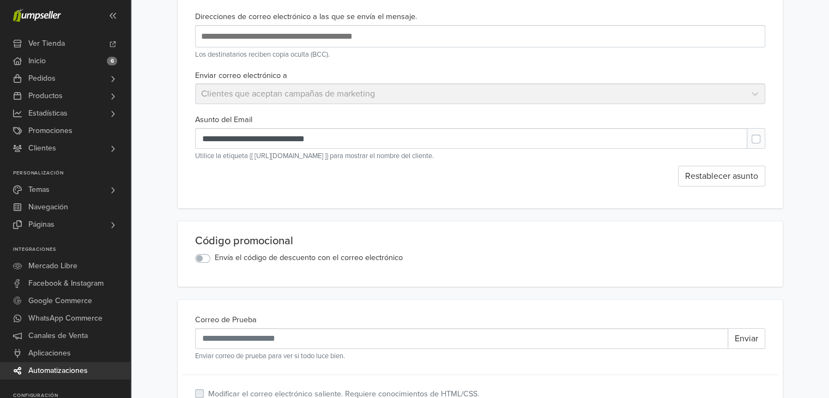
click at [765, 134] on label at bounding box center [765, 134] width 0 height 0
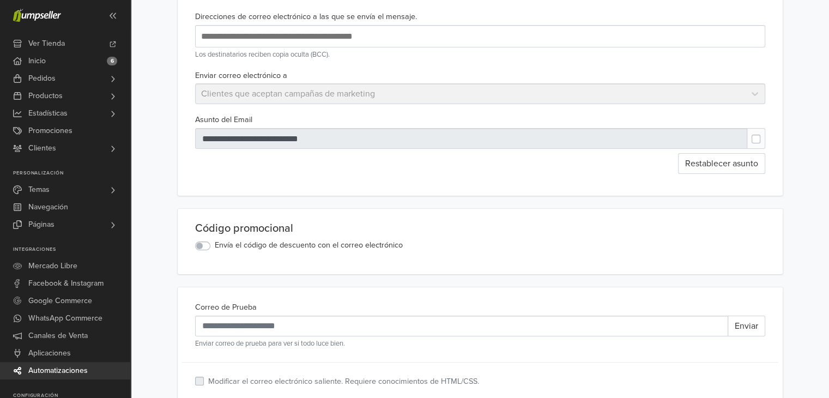
click at [765, 134] on label at bounding box center [765, 134] width 0 height 0
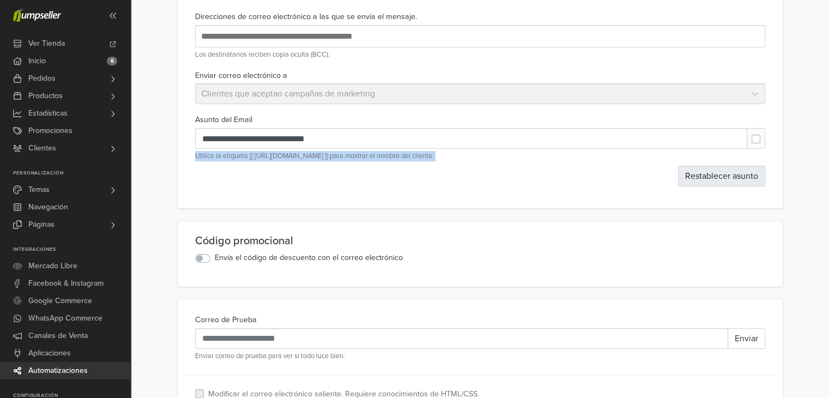
drag, startPoint x: 755, startPoint y: 139, endPoint x: 737, endPoint y: 177, distance: 41.7
click at [737, 177] on div "**********" at bounding box center [480, 150] width 579 height 74
click at [737, 177] on button "Restablecer asunto" at bounding box center [721, 176] width 87 height 21
click at [245, 179] on div "Restablecer asunto" at bounding box center [480, 176] width 570 height 21
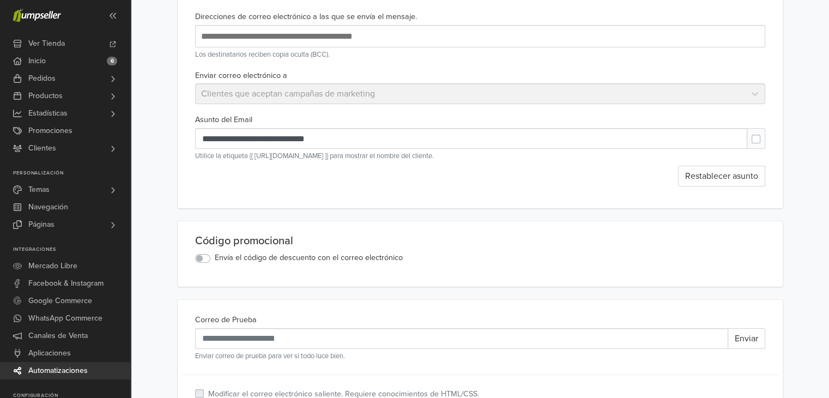
click at [467, 155] on small "Utilice la etiqueta {{ [URL][DOMAIN_NAME] }} para mostrar el nombre del cliente." at bounding box center [480, 156] width 570 height 10
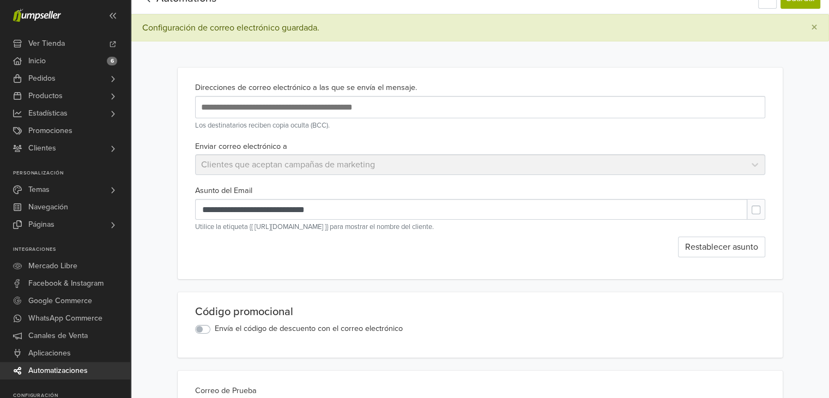
scroll to position [0, 0]
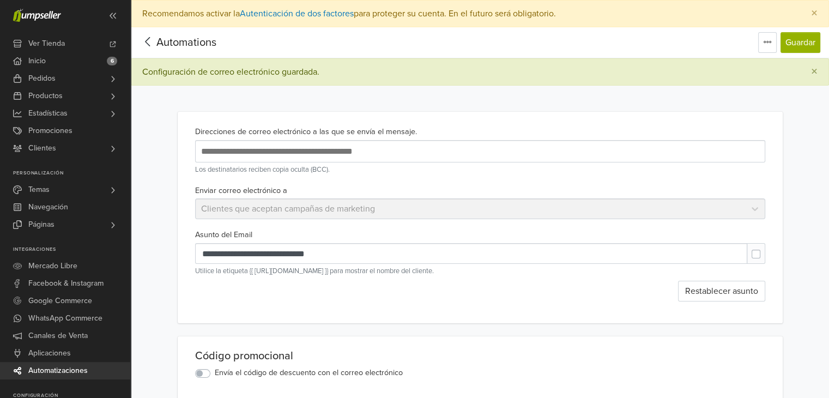
click at [765, 249] on label at bounding box center [765, 249] width 0 height 0
type input "**********"
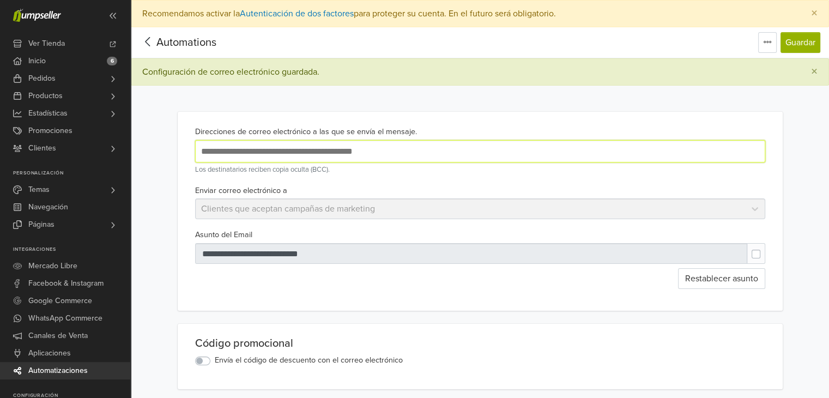
click at [259, 150] on input "text" at bounding box center [375, 151] width 354 height 15
type input "**********"
click at [235, 208] on div "Enviar correo electrónico a Clientes que aceptan campañas de marketing" at bounding box center [480, 202] width 579 height 36
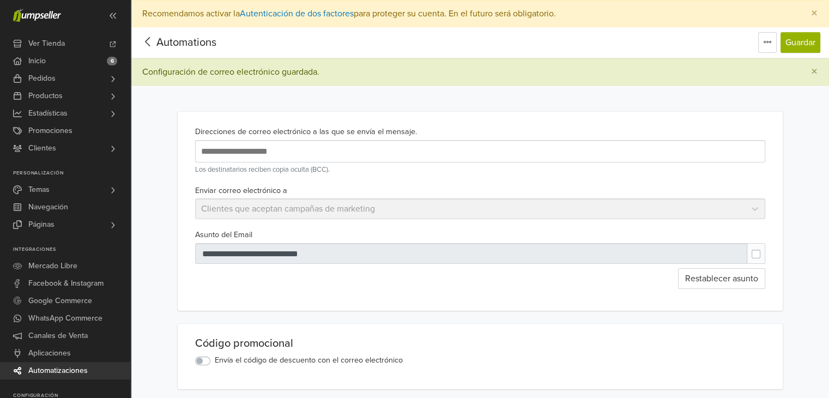
click at [782, 176] on div "**********" at bounding box center [480, 211] width 605 height 199
click at [340, 212] on div "Enviar correo electrónico a Clientes que aceptan campañas de marketing" at bounding box center [480, 202] width 579 height 36
click at [753, 211] on div "Enviar correo electrónico a Clientes que aceptan campañas de marketing" at bounding box center [480, 202] width 579 height 36
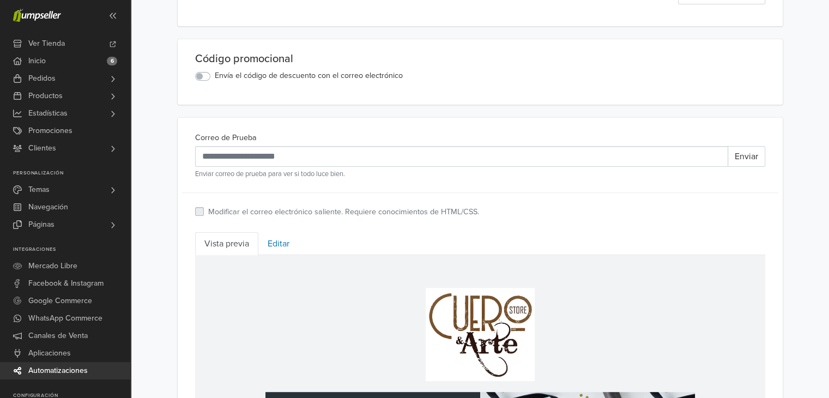
scroll to position [286, 0]
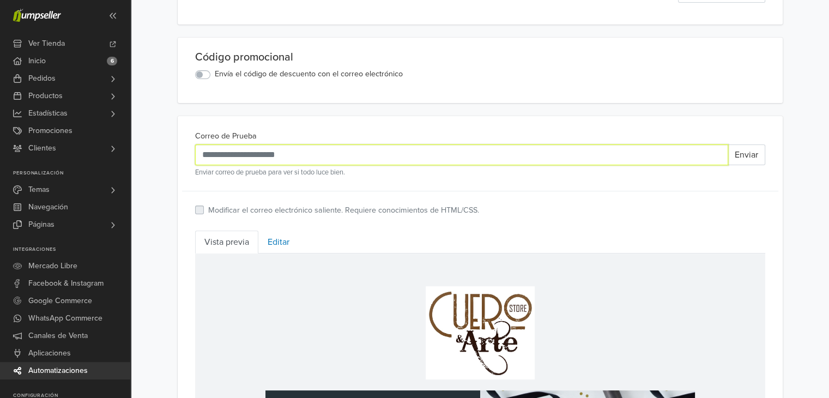
drag, startPoint x: 309, startPoint y: 153, endPoint x: 307, endPoint y: 168, distance: 15.4
click at [307, 168] on div "Correo de Prueba Enviar Enviar correo de prueba para ver si todo luce bien." at bounding box center [480, 160] width 570 height 62
drag, startPoint x: 308, startPoint y: 154, endPoint x: 298, endPoint y: 145, distance: 13.1
click at [298, 145] on input "Correo de Prueba" at bounding box center [461, 154] width 533 height 21
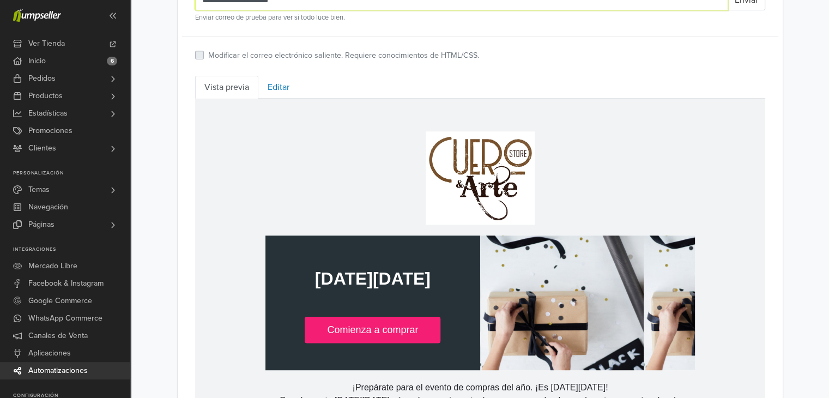
scroll to position [429, 0]
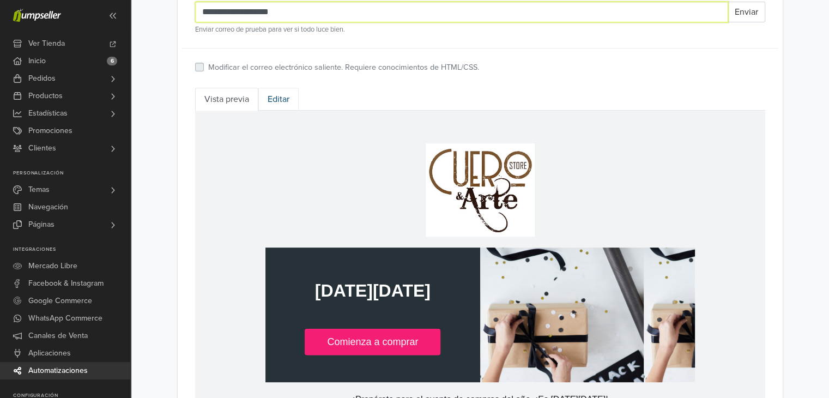
type input "**********"
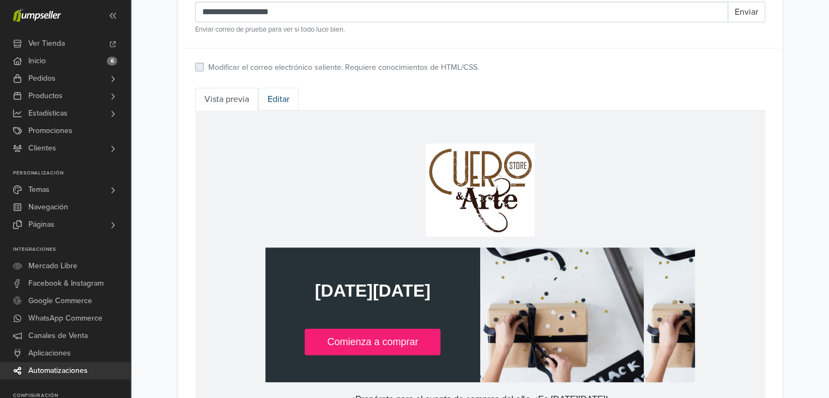
click at [276, 96] on link "Editar" at bounding box center [278, 99] width 40 height 23
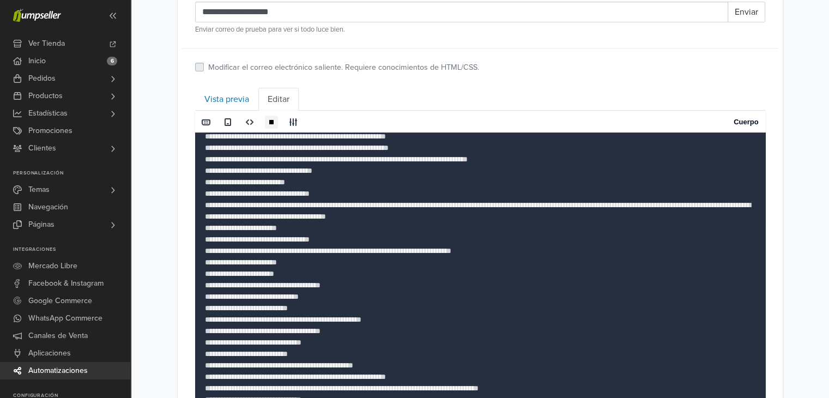
scroll to position [893, 0]
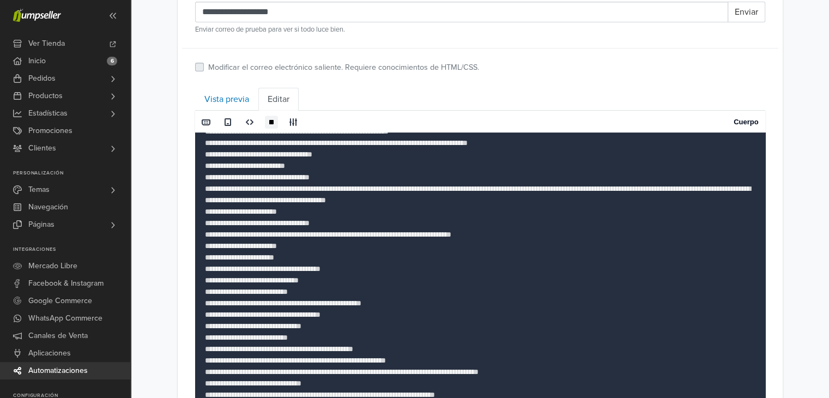
click at [234, 96] on link "Vista previa" at bounding box center [226, 99] width 63 height 23
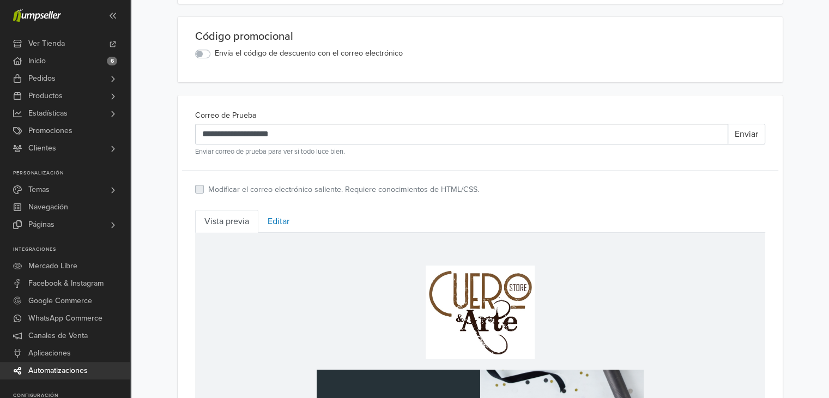
scroll to position [300, 0]
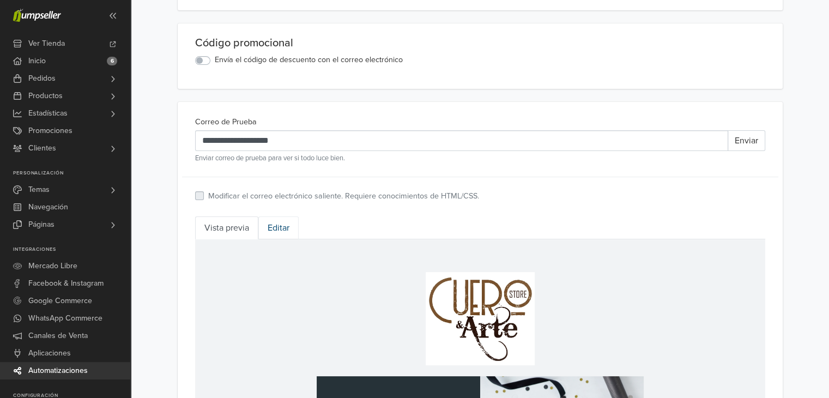
click at [282, 227] on link "Editar" at bounding box center [278, 227] width 40 height 23
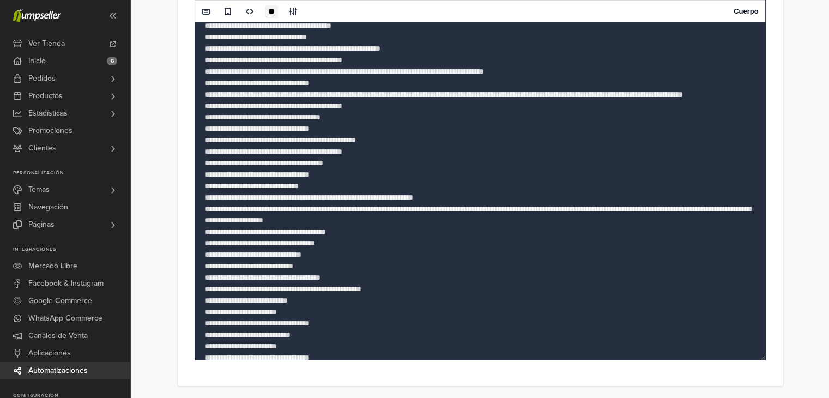
scroll to position [935, 0]
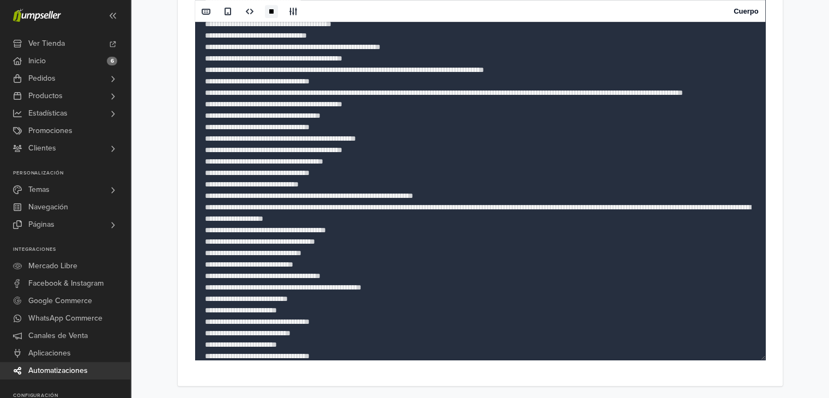
drag, startPoint x: 338, startPoint y: 275, endPoint x: 386, endPoint y: 275, distance: 48.5
click at [386, 275] on textarea at bounding box center [480, 75] width 570 height 567
drag, startPoint x: 390, startPoint y: 275, endPoint x: 340, endPoint y: 279, distance: 50.3
click at [340, 279] on textarea at bounding box center [480, 75] width 570 height 567
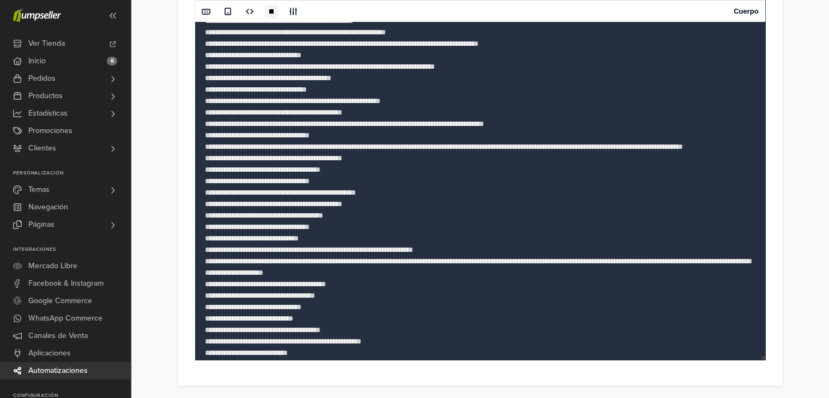
scroll to position [888, 0]
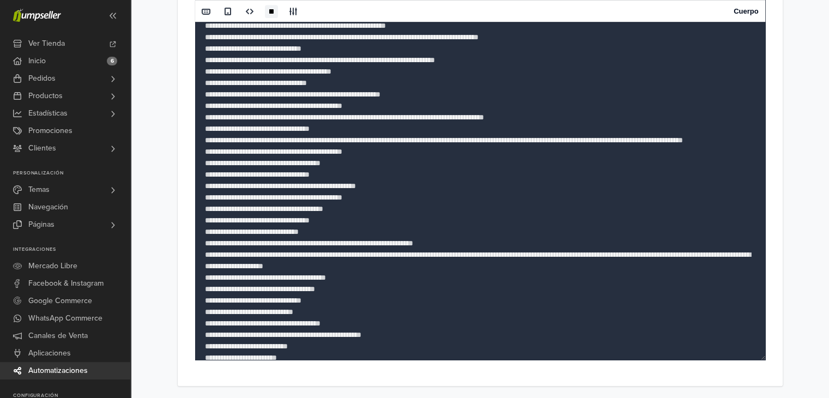
drag, startPoint x: 766, startPoint y: 153, endPoint x: 767, endPoint y: 173, distance: 20.2
click at [768, 173] on div "Vista previa Editar Editor de correo electrónico [PERSON_NAME]" at bounding box center [480, 54] width 579 height 612
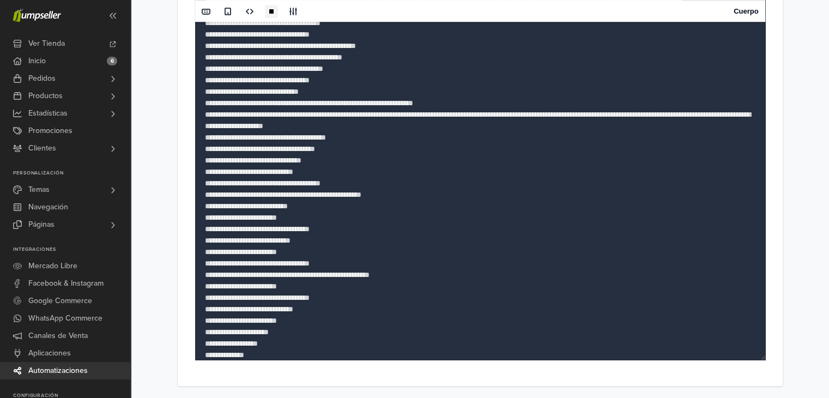
scroll to position [1031, 0]
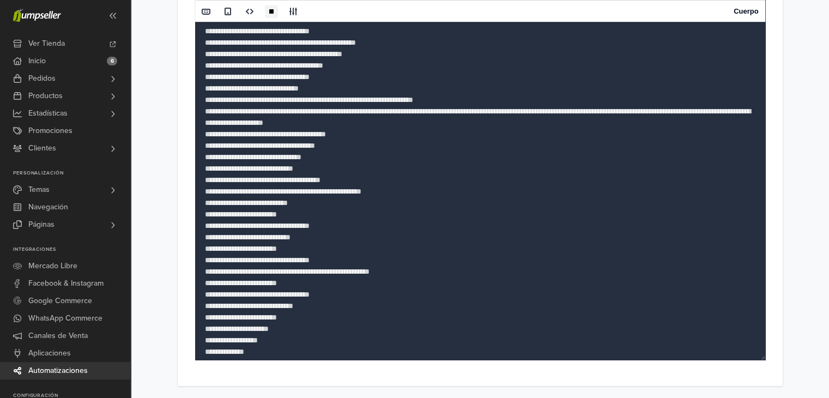
drag, startPoint x: 389, startPoint y: 177, endPoint x: 340, endPoint y: 181, distance: 49.2
click at [340, 181] on textarea at bounding box center [480, 75] width 570 height 567
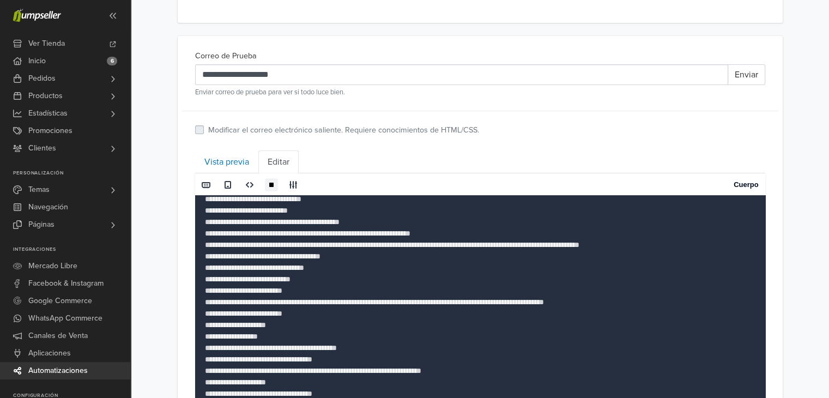
scroll to position [364, 0]
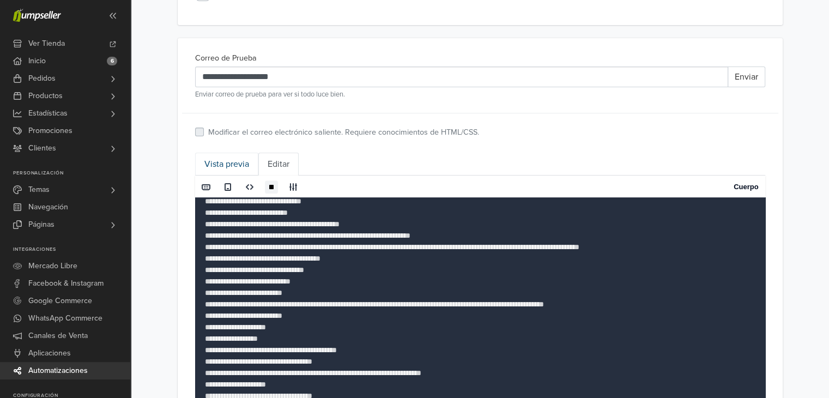
type textarea "**********"
click at [231, 160] on link "Vista previa" at bounding box center [226, 164] width 63 height 23
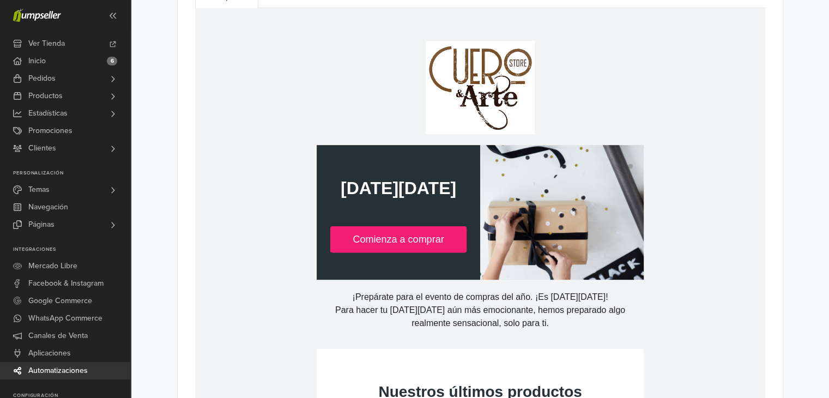
scroll to position [536, 0]
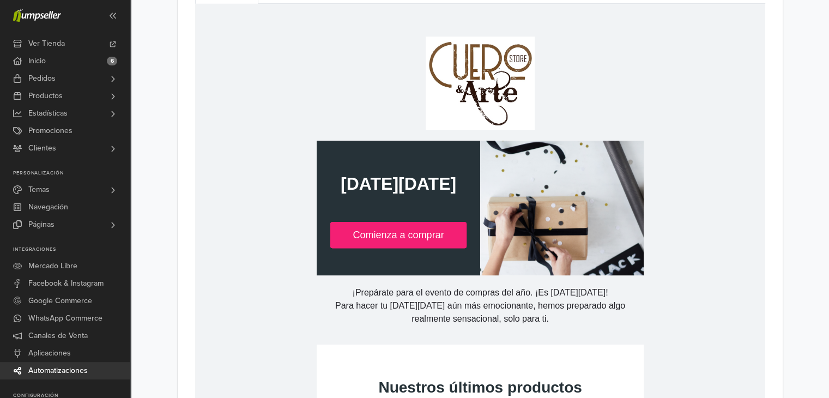
drag, startPoint x: 570, startPoint y: 180, endPoint x: 503, endPoint y: 166, distance: 68.6
click at [503, 166] on td at bounding box center [562, 207] width 164 height 135
click at [397, 236] on link "Comienza a comprar" at bounding box center [398, 234] width 136 height 26
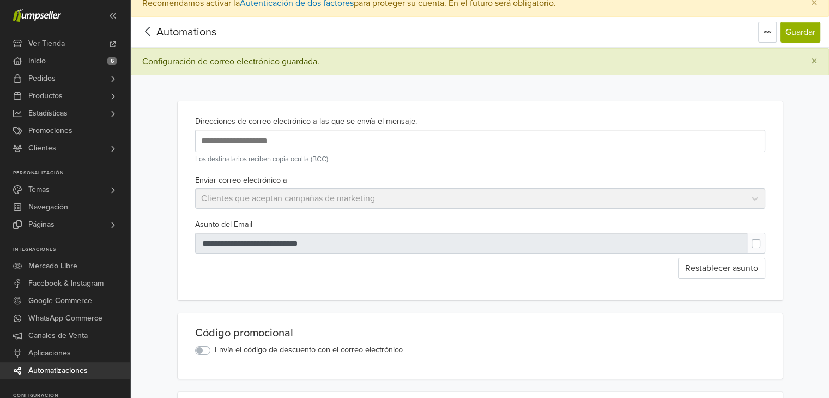
scroll to position [0, 0]
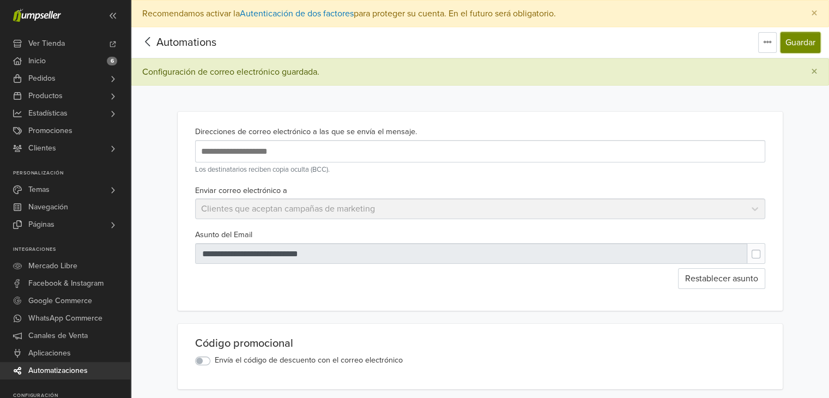
click at [802, 43] on button "Guardar" at bounding box center [800, 42] width 40 height 21
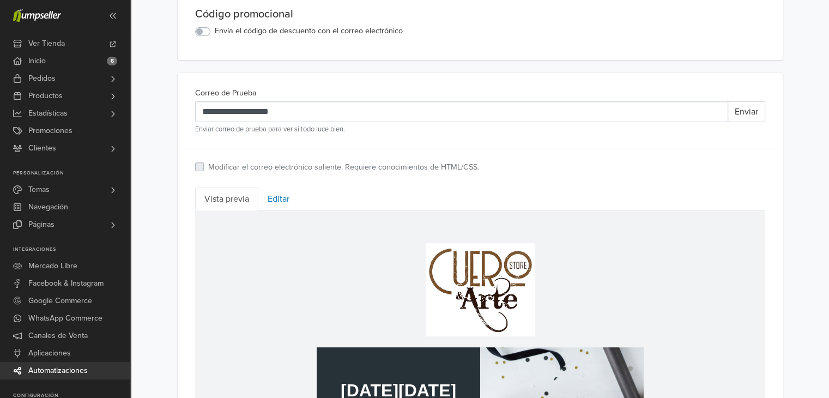
scroll to position [334, 0]
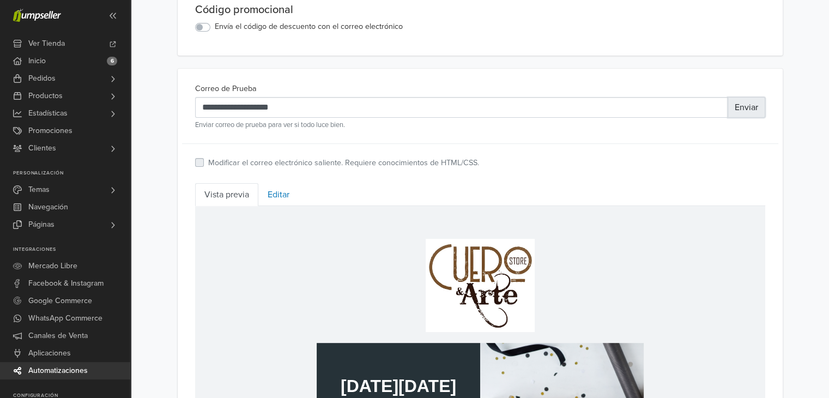
click at [743, 104] on button "Enviar" at bounding box center [747, 107] width 38 height 21
click at [279, 190] on link "Editar" at bounding box center [278, 194] width 40 height 23
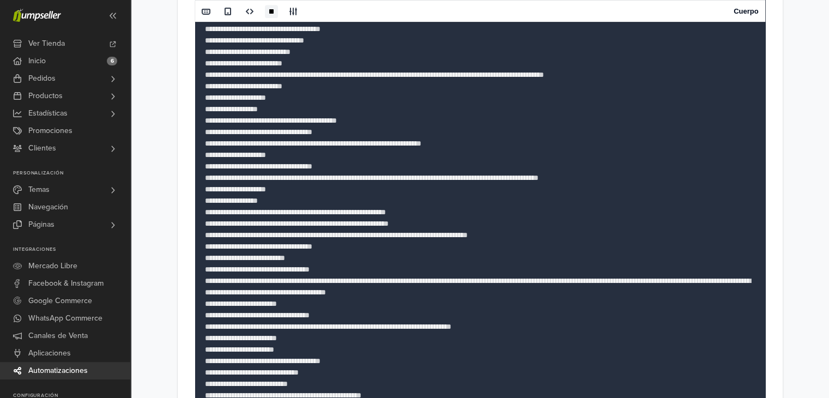
scroll to position [632, 0]
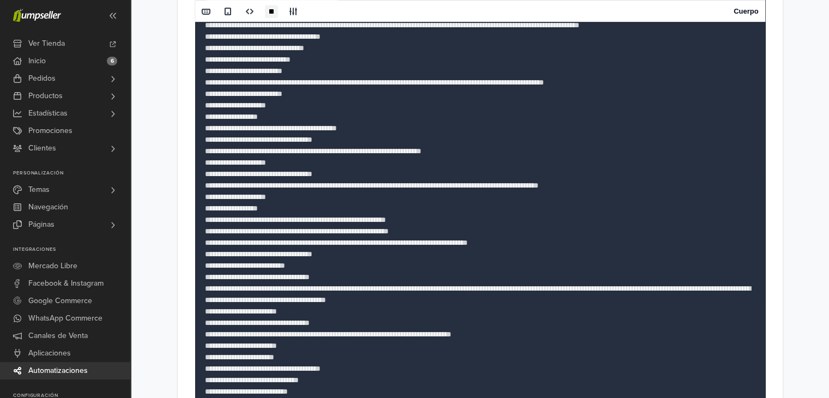
drag, startPoint x: 445, startPoint y: 115, endPoint x: 717, endPoint y: 119, distance: 272.0
click at [717, 119] on textarea at bounding box center [480, 254] width 570 height 567
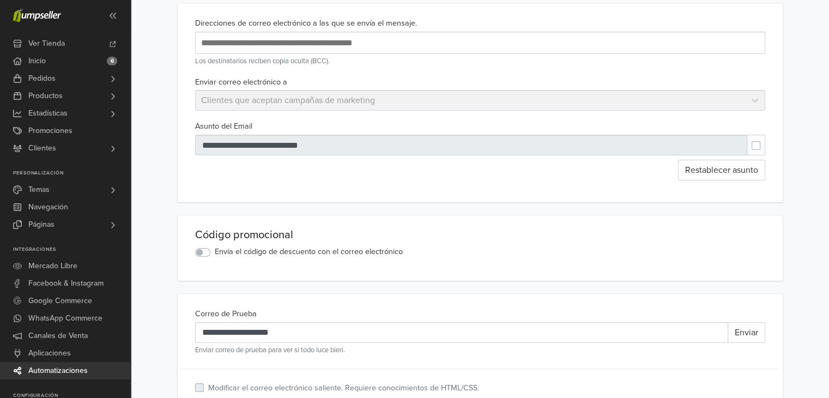
scroll to position [0, 0]
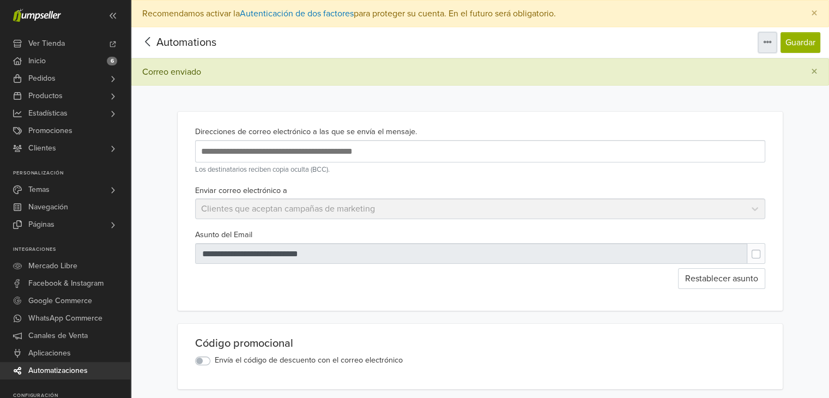
click at [764, 40] on icon "button" at bounding box center [767, 42] width 9 height 9
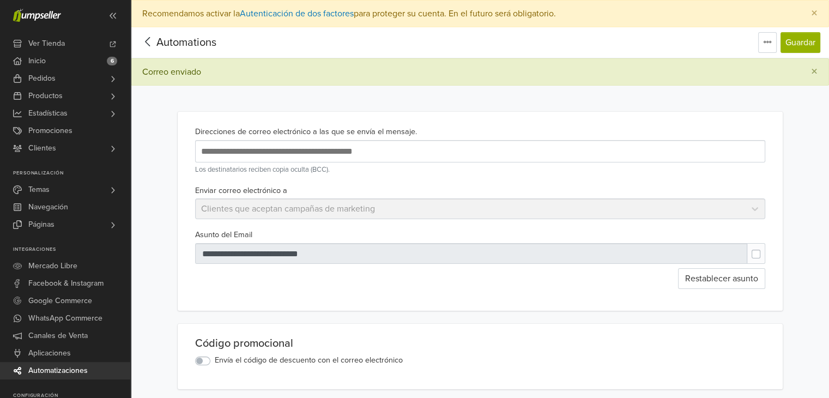
click at [159, 38] on span "Automations" at bounding box center [186, 42] width 60 height 13
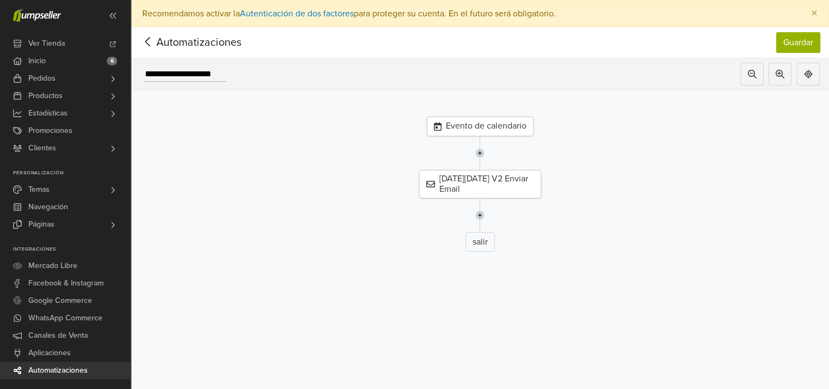
click at [485, 214] on img at bounding box center [479, 215] width 9 height 34
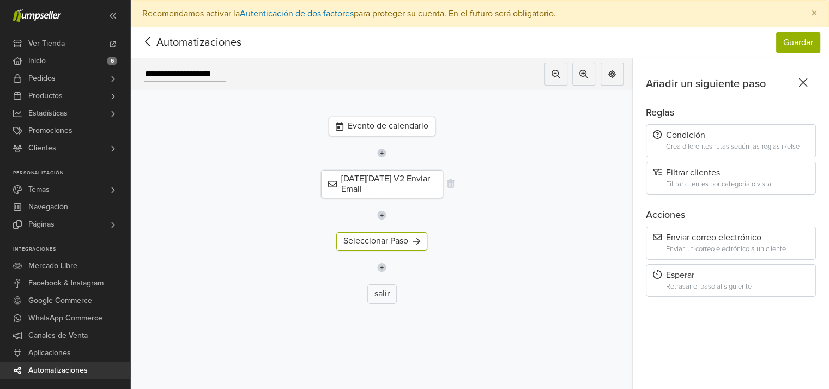
click at [370, 183] on div "[DATE][DATE] V2 Enviar Email" at bounding box center [382, 184] width 122 height 28
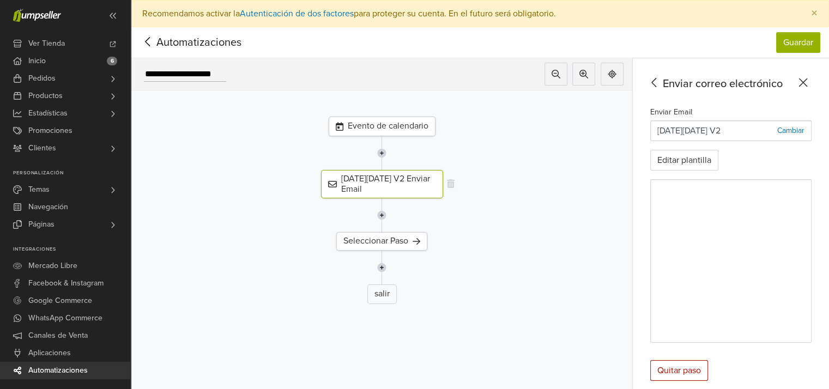
click at [392, 188] on div "[DATE][DATE] V2 Enviar Email" at bounding box center [382, 184] width 122 height 28
click at [800, 128] on p "Cambiar" at bounding box center [790, 130] width 27 height 11
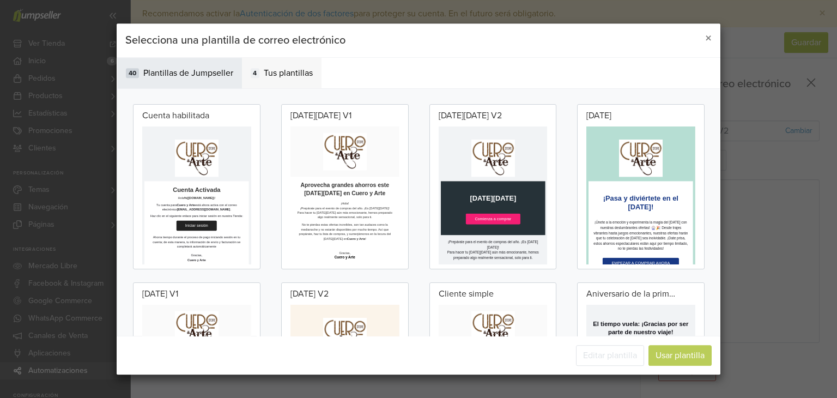
click at [275, 73] on span "Tus plantillas" at bounding box center [288, 72] width 49 height 13
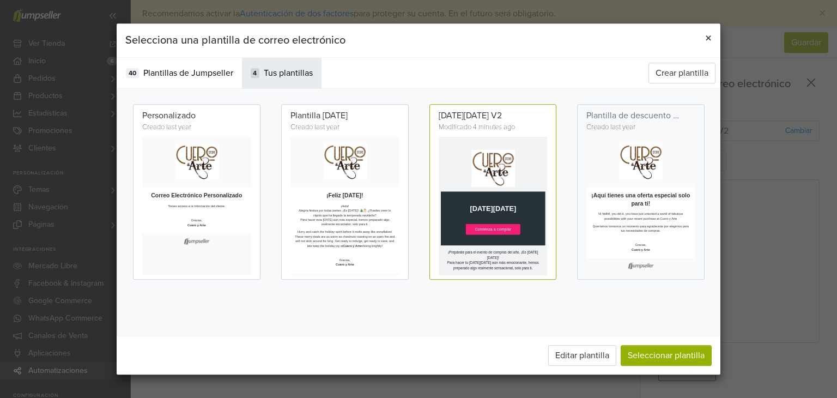
click at [708, 36] on span "×" at bounding box center [708, 39] width 7 height 16
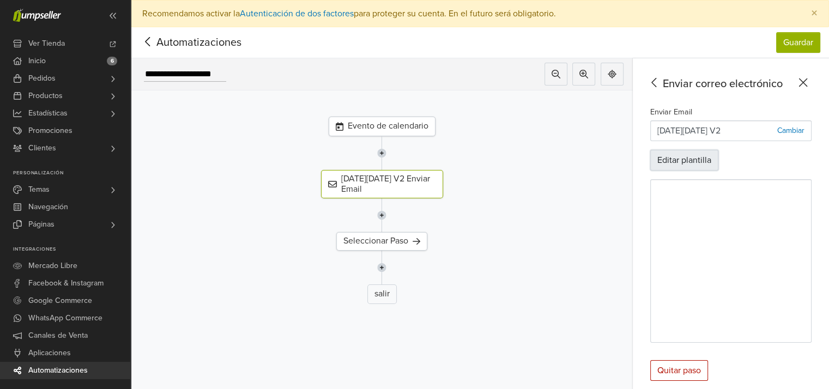
click at [700, 154] on button "Editar plantilla" at bounding box center [684, 160] width 68 height 21
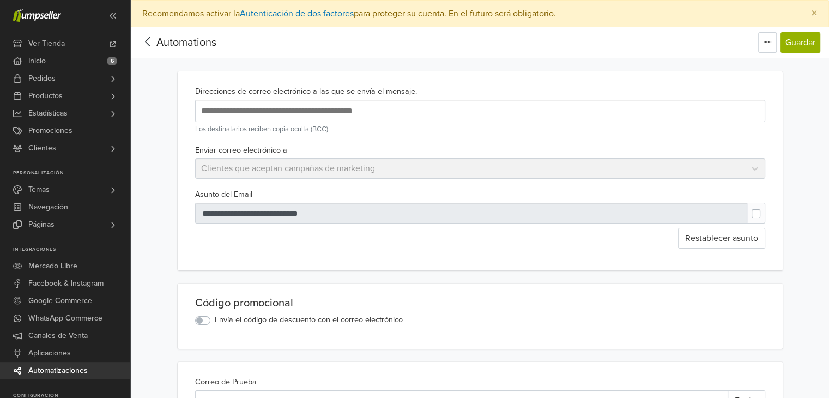
click at [164, 40] on span "Automations" at bounding box center [186, 42] width 60 height 13
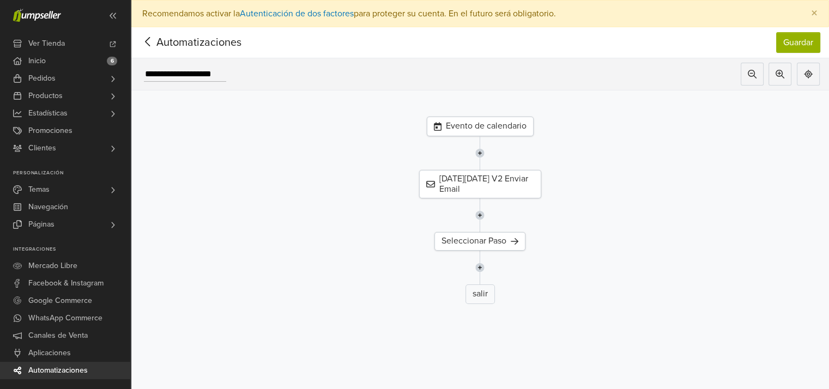
click at [175, 39] on span "Automatizaciones" at bounding box center [182, 42] width 85 height 16
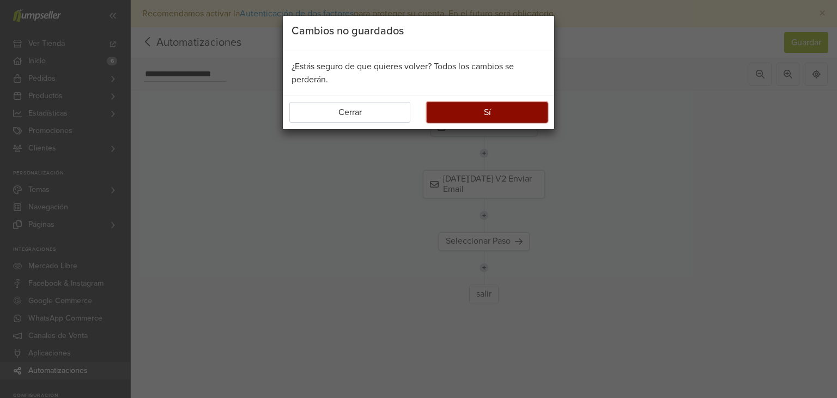
click at [480, 110] on button "Sí" at bounding box center [487, 112] width 121 height 21
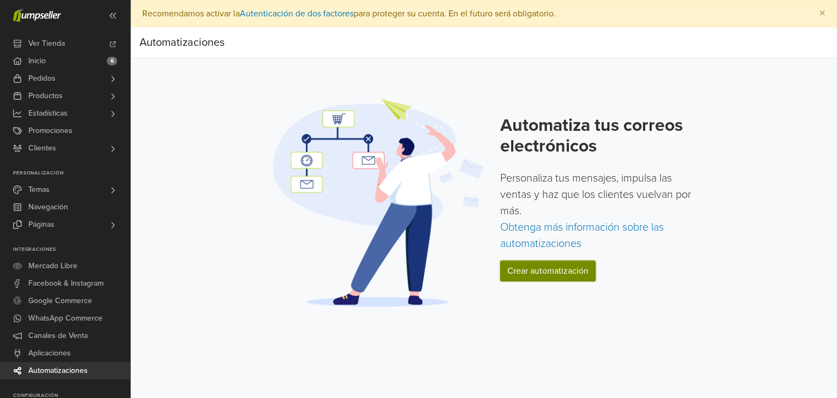
click at [533, 272] on link "Crear automatización" at bounding box center [547, 271] width 95 height 21
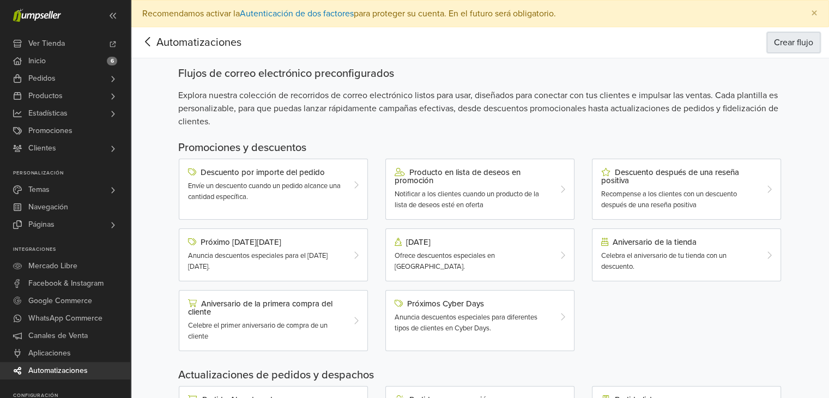
click at [794, 38] on button "Crear flujo" at bounding box center [793, 42] width 53 height 21
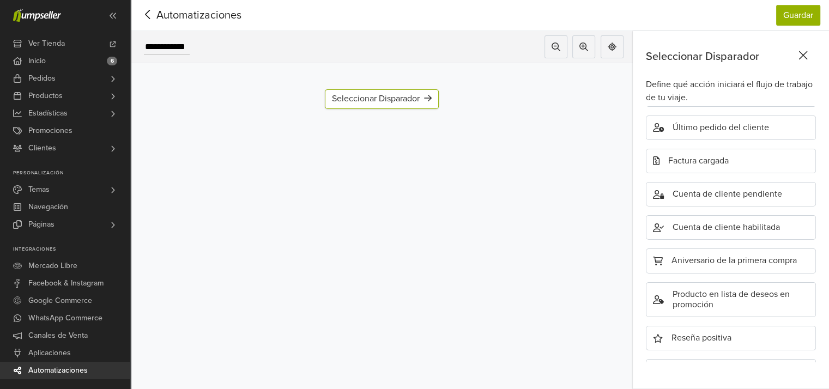
scroll to position [350, 0]
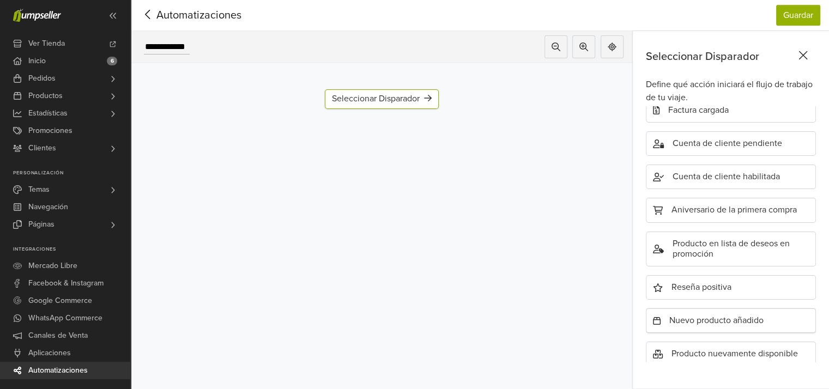
click at [727, 308] on div "Nuevo producto añadido" at bounding box center [731, 320] width 170 height 25
click at [375, 124] on div "Agregar paso" at bounding box center [381, 132] width 75 height 20
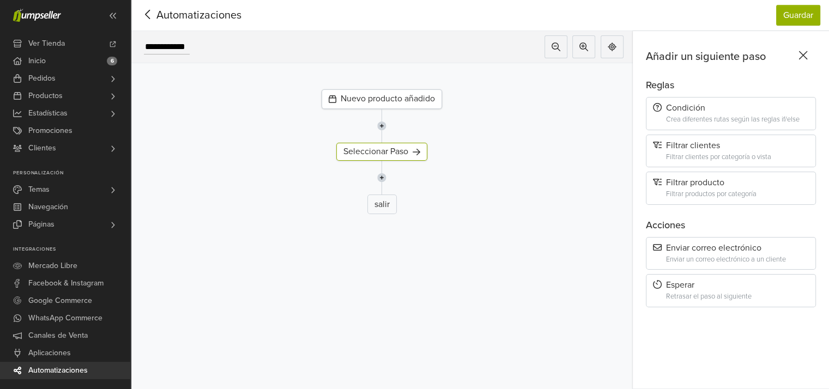
click at [386, 170] on img at bounding box center [381, 178] width 9 height 34
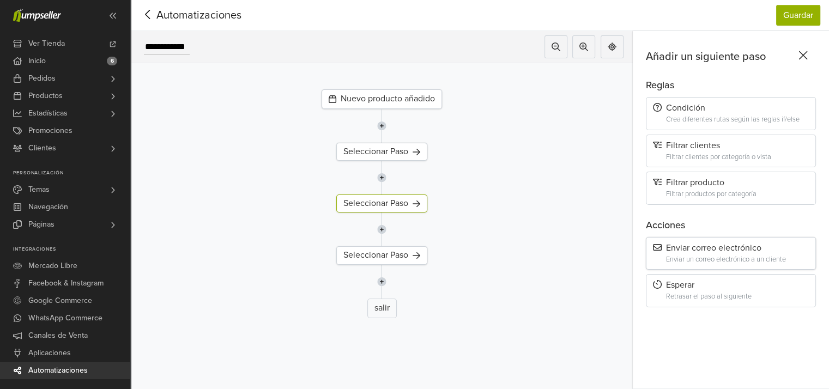
click at [707, 243] on div "Enviar correo electrónico" at bounding box center [731, 248] width 156 height 10
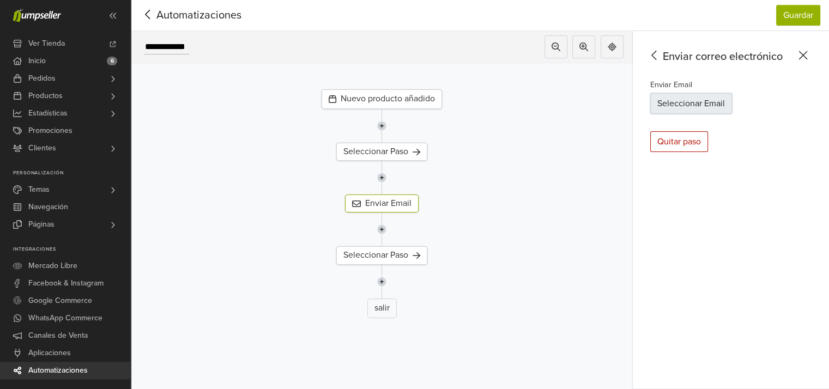
click at [679, 93] on button "Seleccionar Email" at bounding box center [691, 103] width 82 height 21
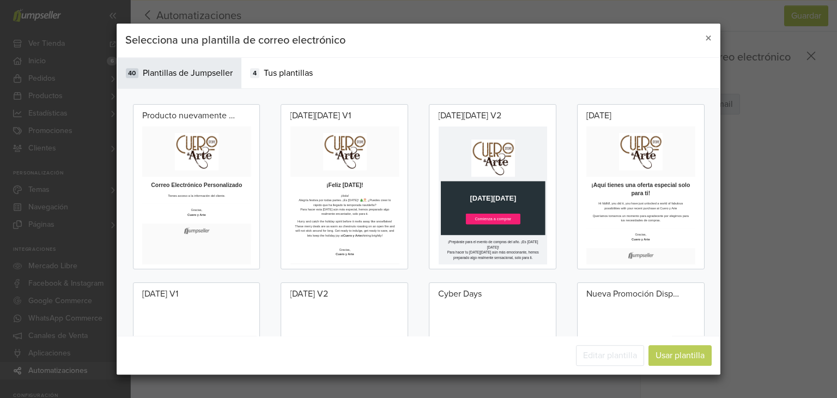
scroll to position [0, 0]
click at [709, 38] on span "×" at bounding box center [708, 39] width 7 height 16
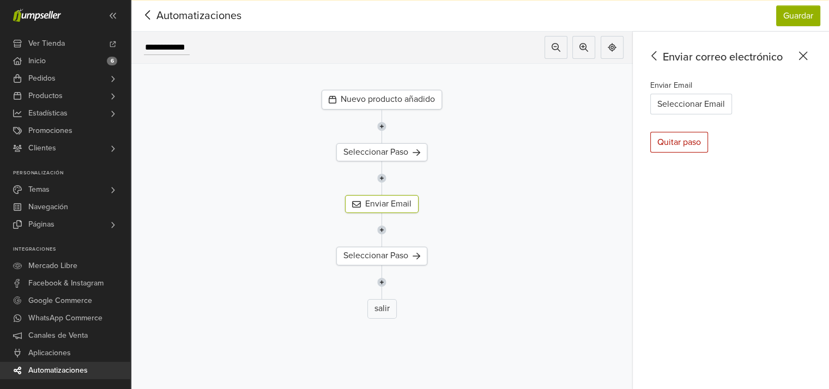
click at [147, 12] on icon at bounding box center [147, 14] width 5 height 9
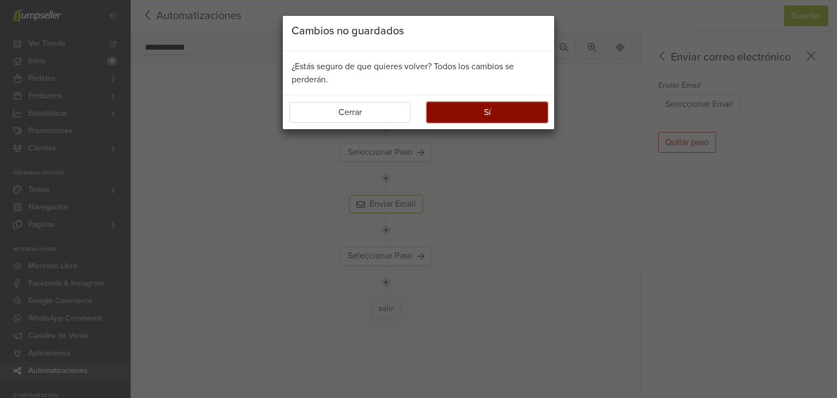
click at [438, 113] on button "Sí" at bounding box center [487, 112] width 121 height 21
